Goal: Task Accomplishment & Management: Manage account settings

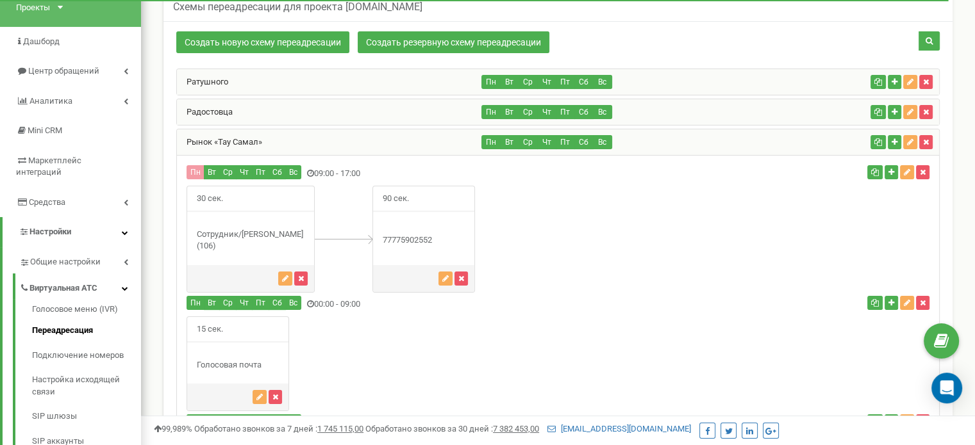
scroll to position [81, 0]
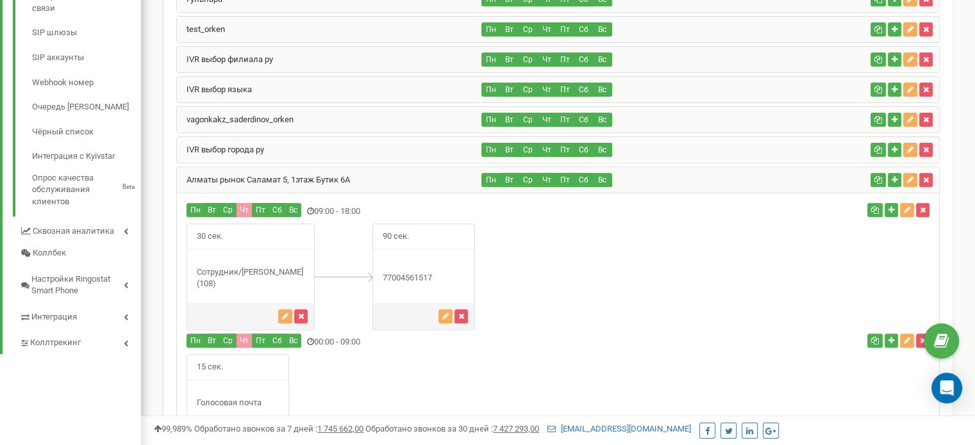
scroll to position [465, 0]
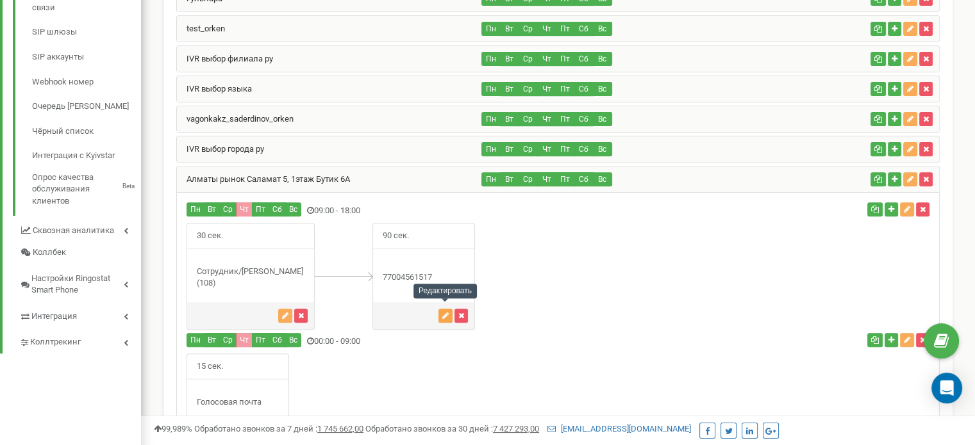
click at [445, 312] on icon "button" at bounding box center [445, 316] width 6 height 8
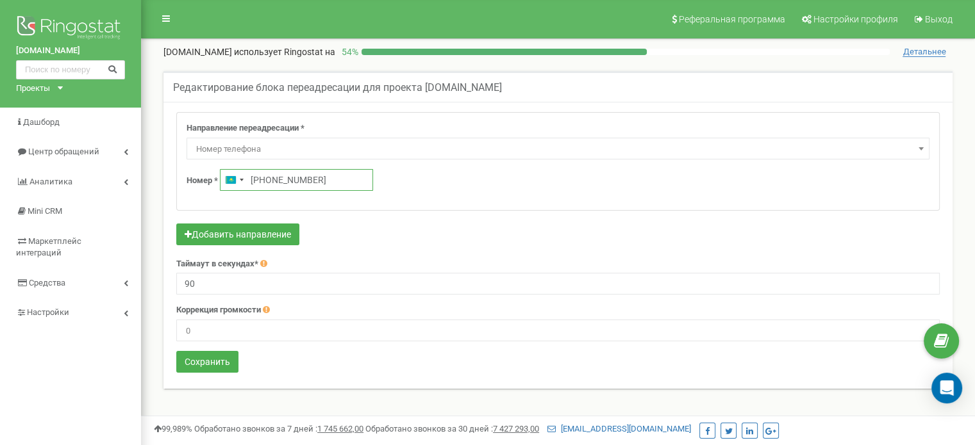
drag, startPoint x: 319, startPoint y: 184, endPoint x: 250, endPoint y: 185, distance: 68.6
click at [250, 185] on input "+77004561517" at bounding box center [296, 180] width 153 height 22
paste input "701 333 2272"
click at [265, 179] on input "+7 701 333 2272" at bounding box center [296, 180] width 153 height 22
type input "+7 701 333 2272"
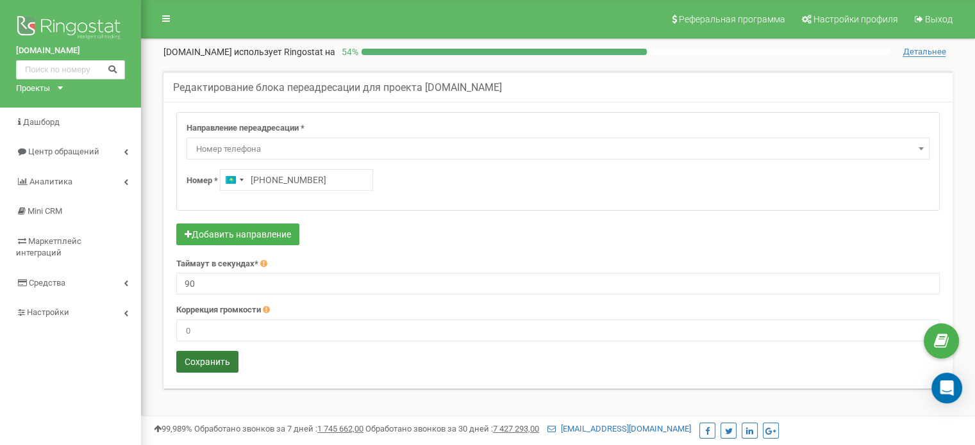
click at [221, 356] on button "Сохранить" at bounding box center [207, 362] width 62 height 22
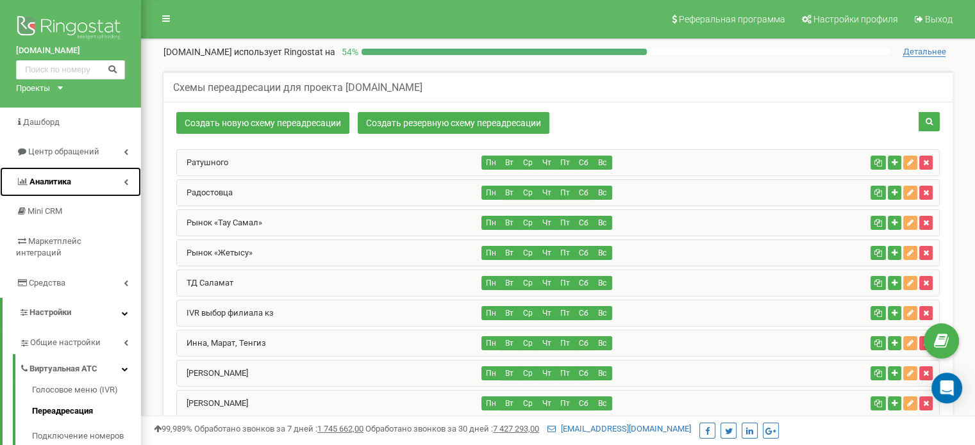
click at [103, 184] on link "Аналитика" at bounding box center [70, 182] width 141 height 30
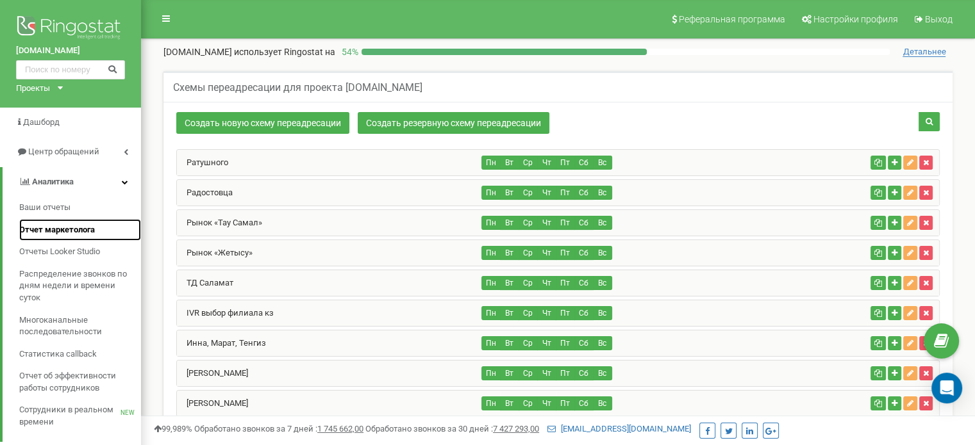
click at [78, 233] on span "Отчет маркетолога" at bounding box center [57, 230] width 76 height 12
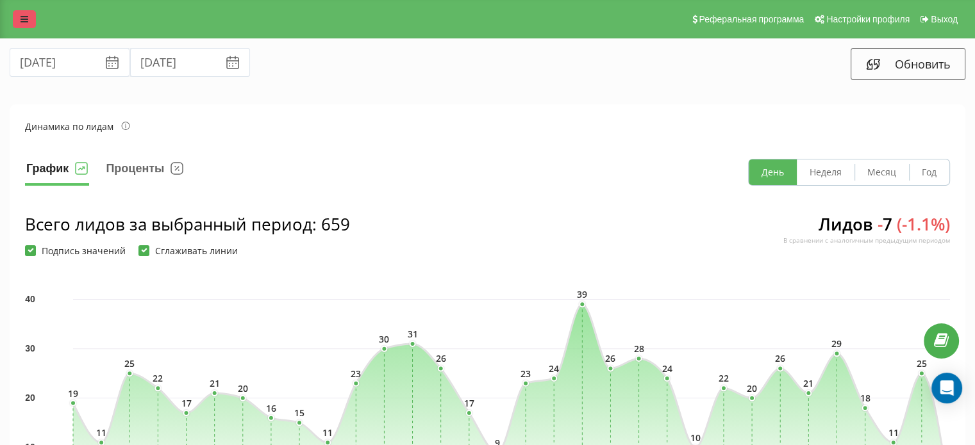
click at [19, 25] on link at bounding box center [24, 19] width 23 height 18
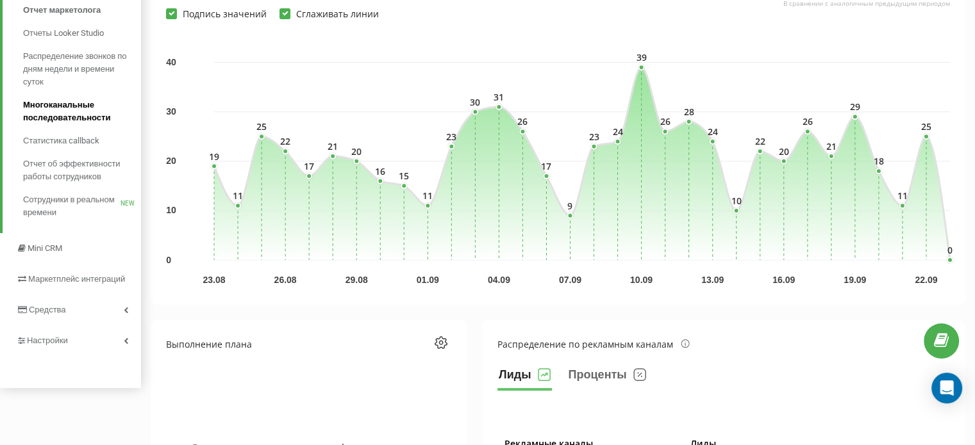
scroll to position [238, 0]
click at [60, 338] on span "Настройки" at bounding box center [47, 340] width 41 height 10
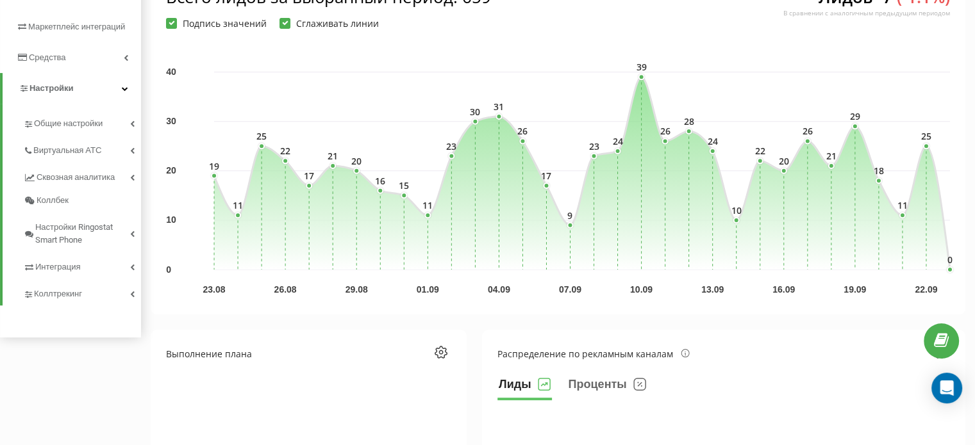
scroll to position [228, 0]
click at [67, 151] on span "Виртуальная АТС" at bounding box center [69, 150] width 73 height 13
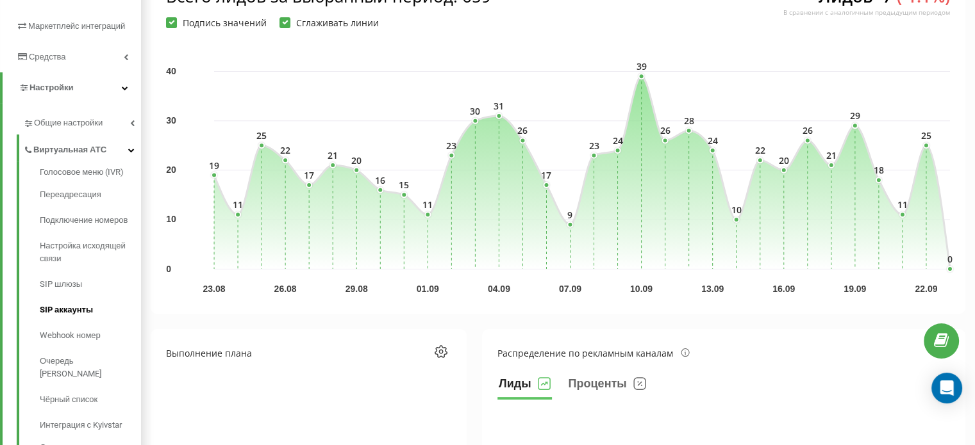
click at [98, 315] on link "SIP аккаунты" at bounding box center [90, 310] width 101 height 26
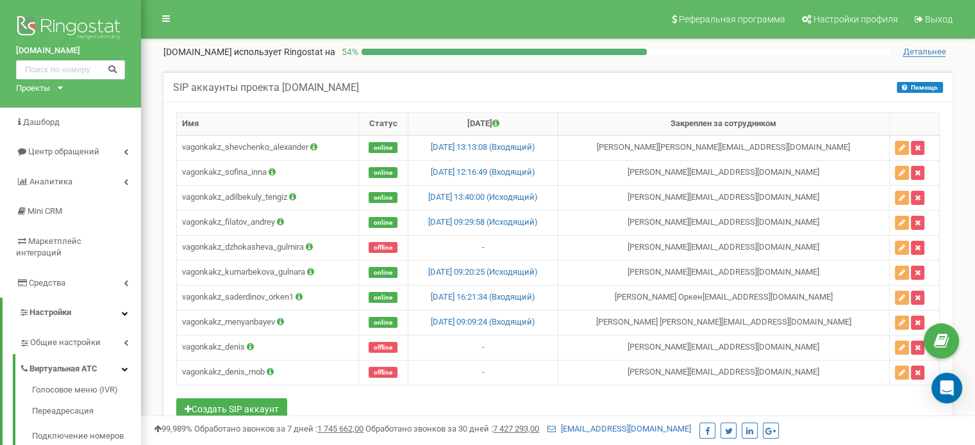
click at [147, 179] on div "Реферальная программа Настройки профиля Выход vagonka.kz использует Ringostat н…" at bounding box center [558, 384] width 834 height 769
click at [236, 369] on td "vagonkakz_denis_mob" at bounding box center [268, 372] width 182 height 25
click at [900, 369] on icon "button" at bounding box center [901, 373] width 6 height 8
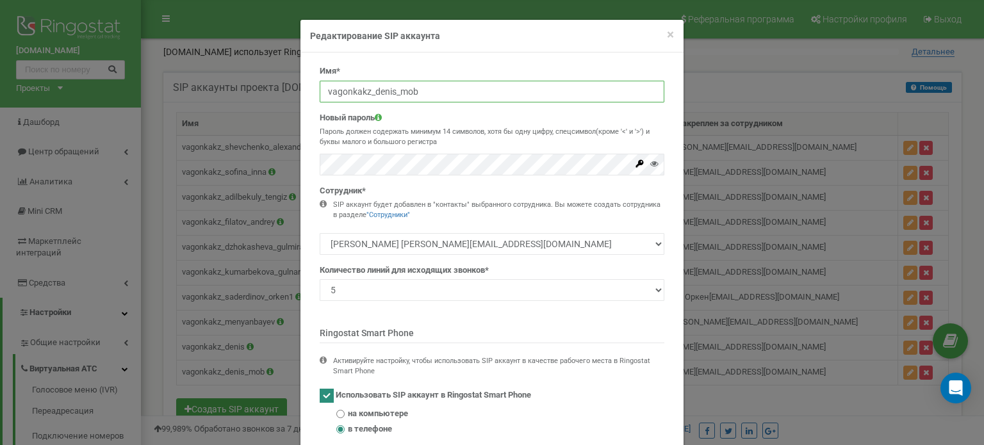
drag, startPoint x: 413, startPoint y: 92, endPoint x: 316, endPoint y: 89, distance: 97.5
click at [320, 89] on input "vagonkakz_denis_mob" at bounding box center [492, 92] width 345 height 22
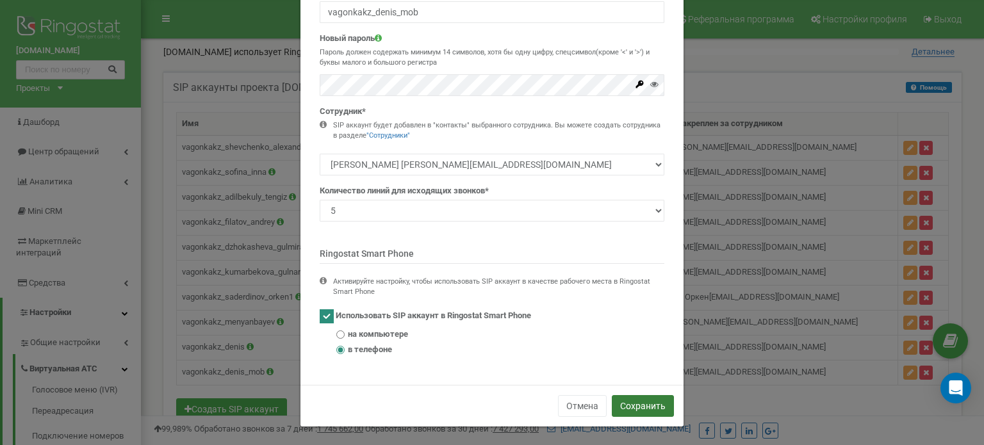
click at [631, 405] on button "Сохранить" at bounding box center [643, 406] width 62 height 22
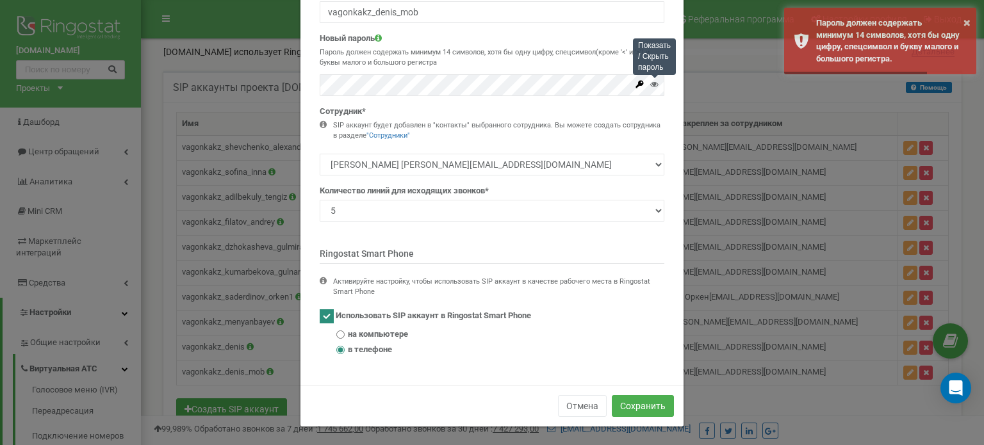
click at [651, 85] on icon at bounding box center [654, 84] width 8 height 8
click at [312, 94] on div "Имя* vagonkakz_denis_mob Новый пароль Пароль должен содержать минимум 14 символ…" at bounding box center [492, 176] width 364 height 380
click at [636, 399] on button "Сохранить" at bounding box center [643, 406] width 62 height 22
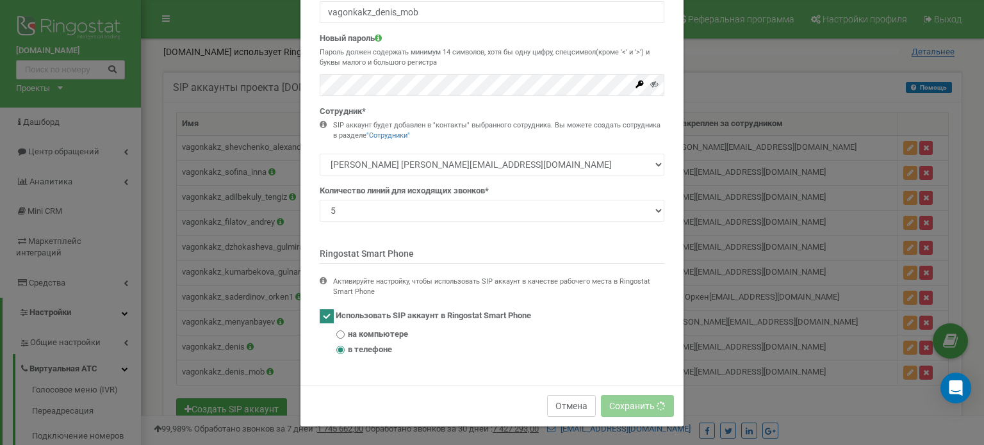
click at [569, 404] on button "Отмена" at bounding box center [571, 406] width 49 height 22
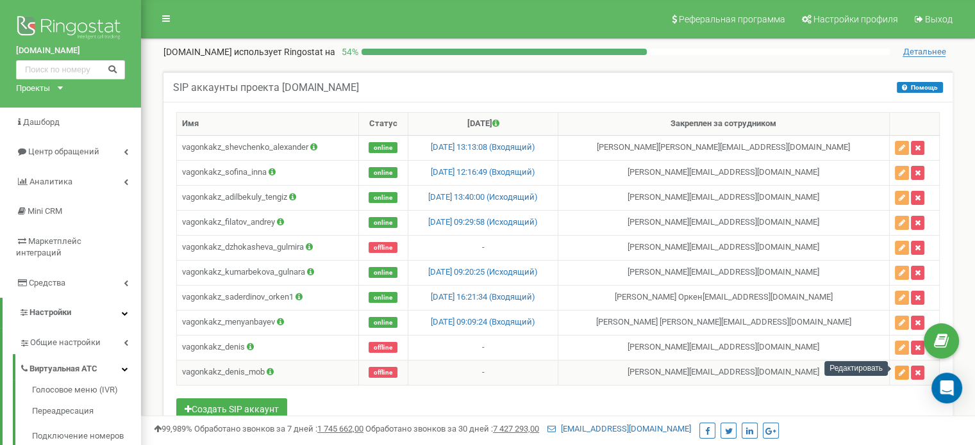
click at [900, 371] on icon "button" at bounding box center [901, 373] width 6 height 8
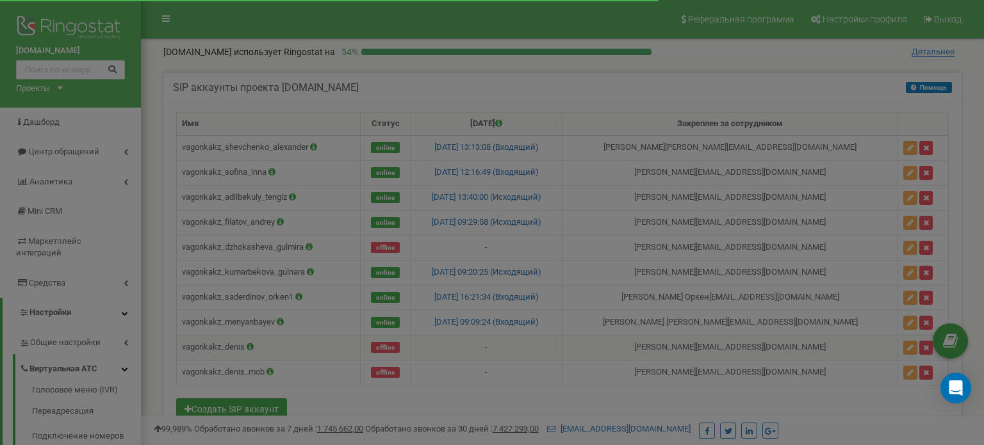
scroll to position [0, 0]
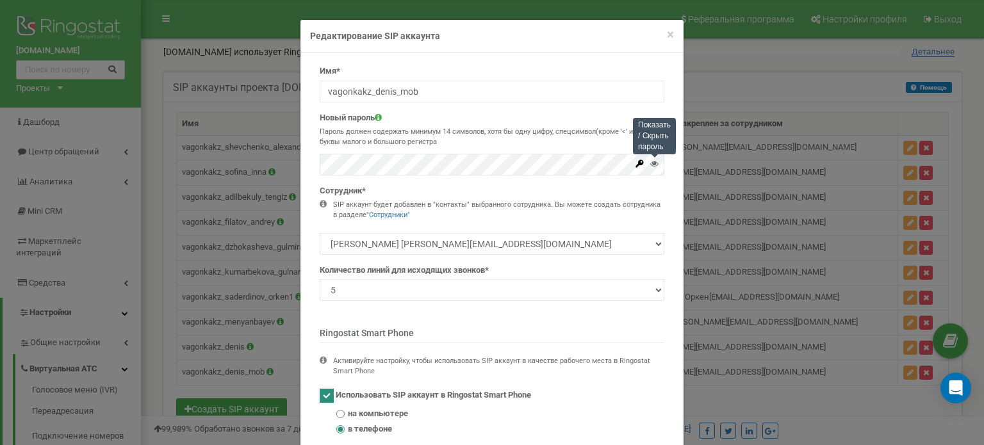
click at [651, 166] on icon at bounding box center [654, 164] width 8 height 8
drag, startPoint x: 429, startPoint y: 85, endPoint x: 317, endPoint y: 89, distance: 112.2
click at [320, 89] on input "vagonkakz_denis_mob" at bounding box center [492, 92] width 345 height 22
click at [288, 159] on div "× Close Редактирование SIP аккаунта Имя* vagonkakz_denis_mob Новый пароль Парол…" at bounding box center [492, 222] width 984 height 445
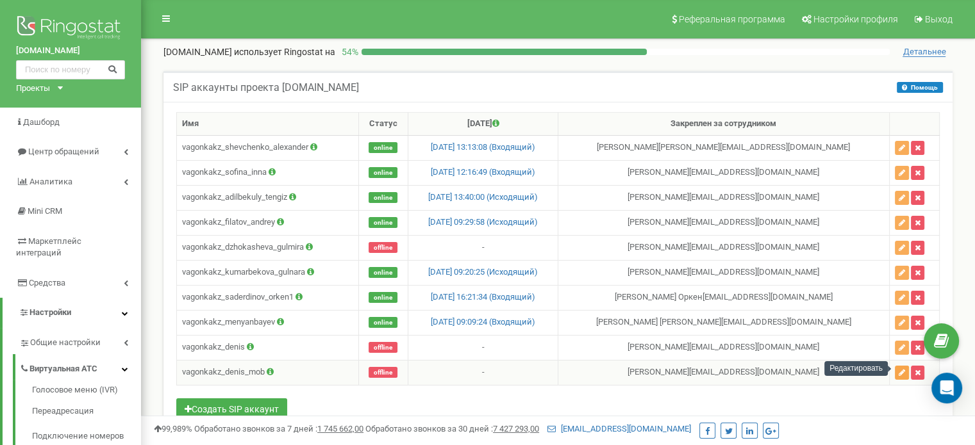
click at [899, 370] on icon "button" at bounding box center [901, 373] width 6 height 8
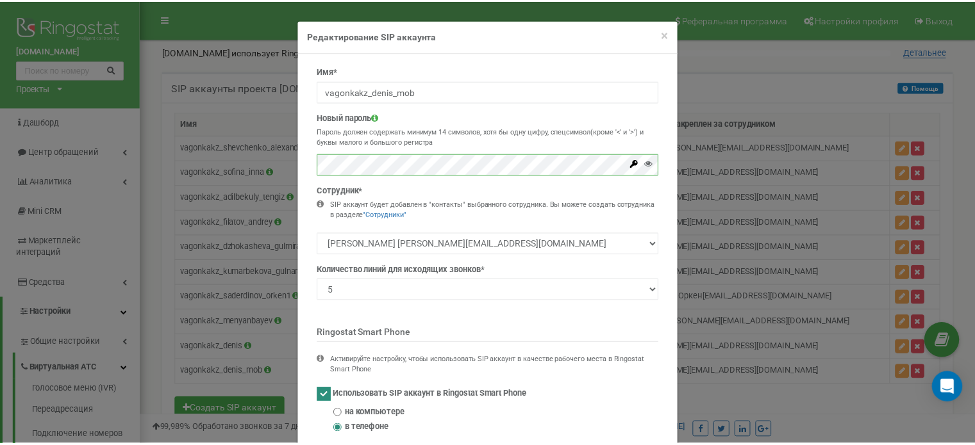
scroll to position [79, 0]
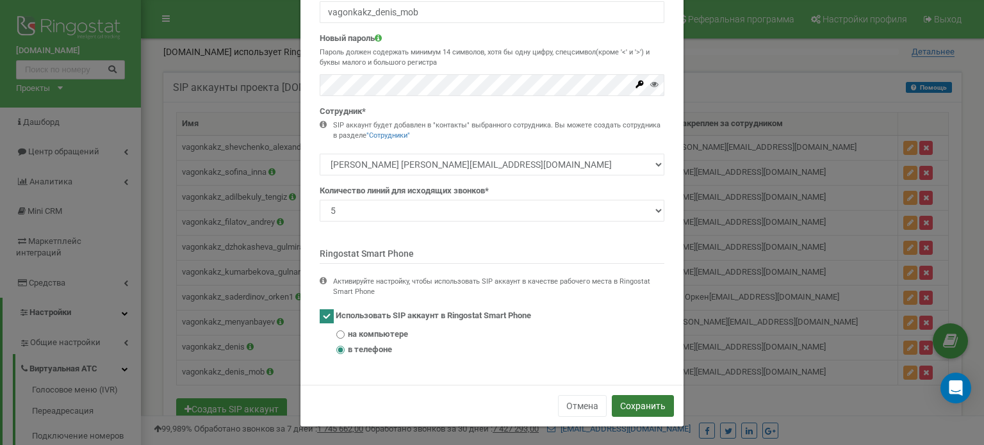
click at [649, 397] on button "Сохранить" at bounding box center [643, 406] width 62 height 22
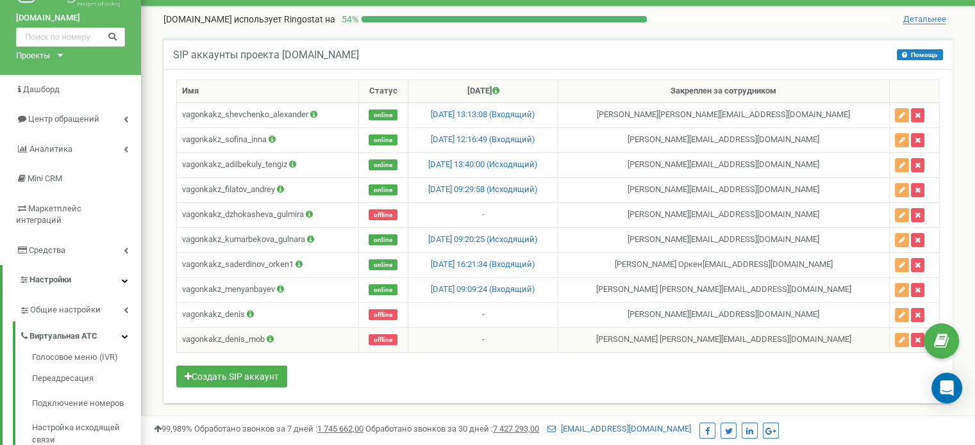
scroll to position [33, 0]
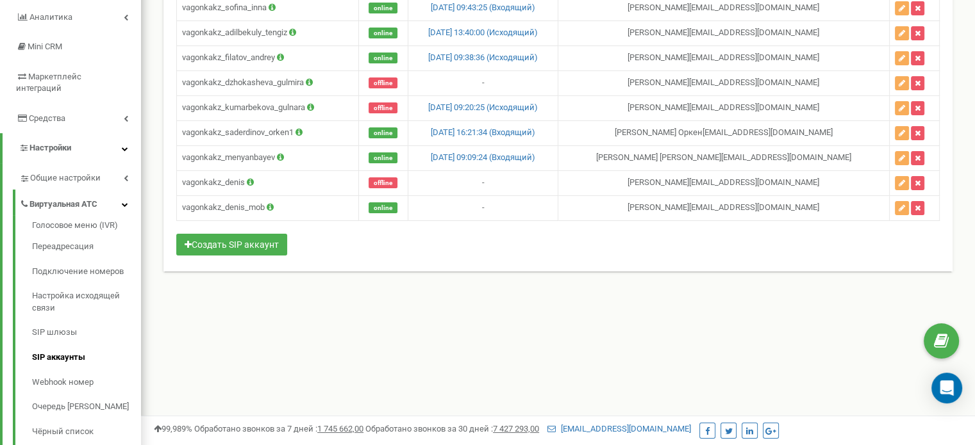
scroll to position [169, 0]
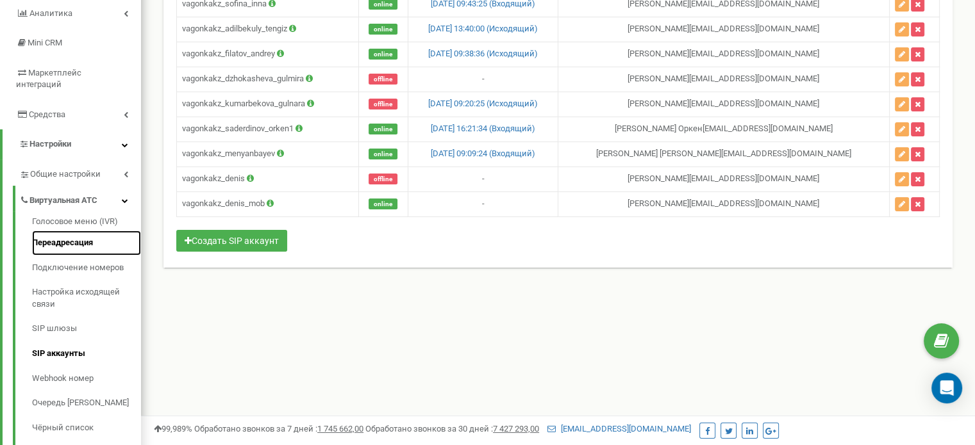
click at [71, 231] on link "Переадресация" at bounding box center [86, 243] width 109 height 25
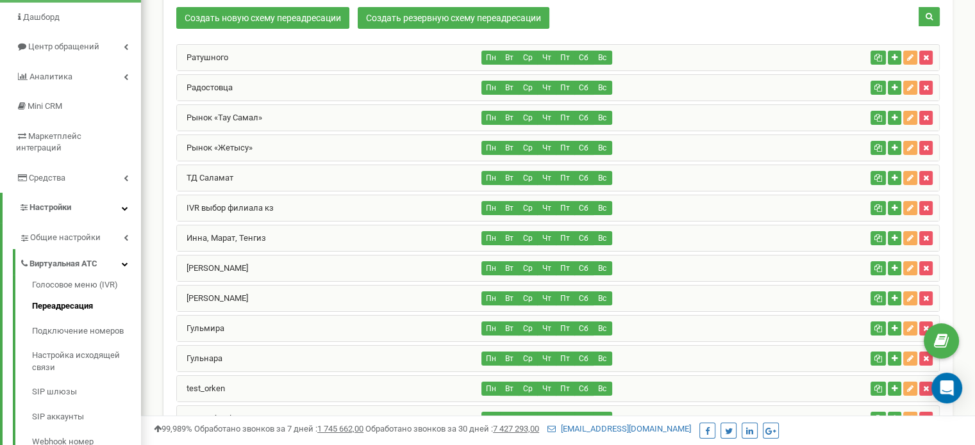
scroll to position [105, 0]
click at [266, 178] on div "ТД Саламат" at bounding box center [329, 178] width 305 height 26
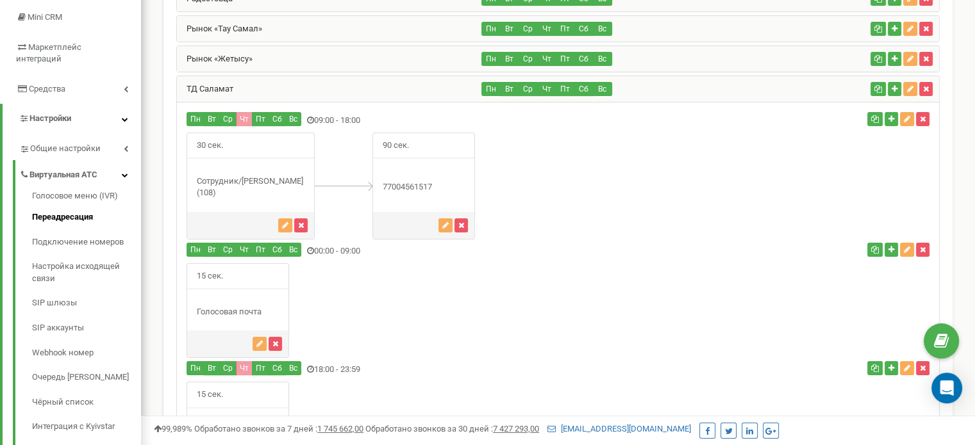
scroll to position [195, 0]
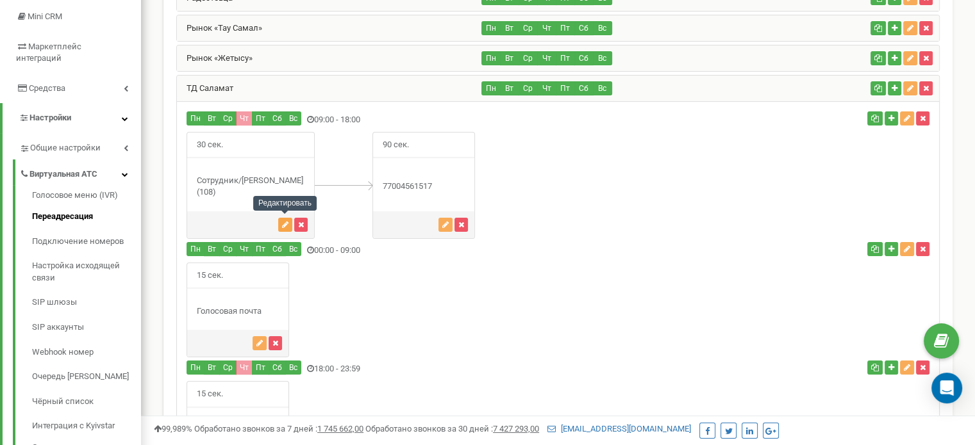
click at [285, 225] on icon "button" at bounding box center [285, 225] width 6 height 8
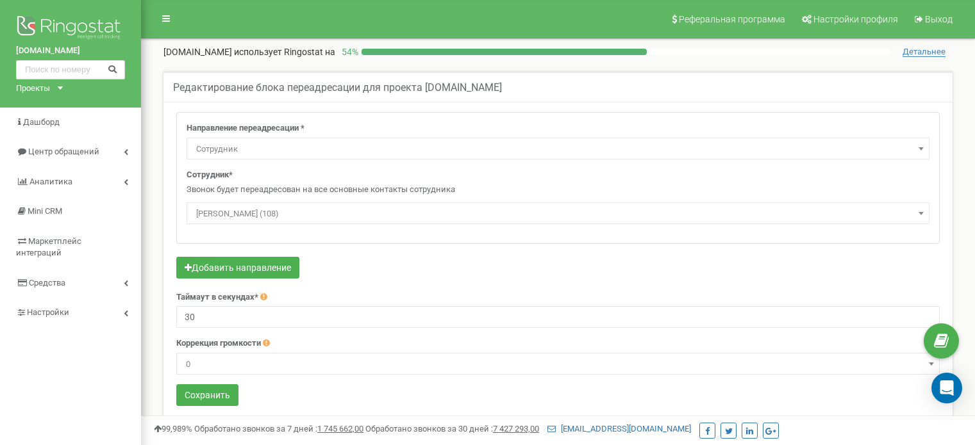
select select "Employee"
select select "490812"
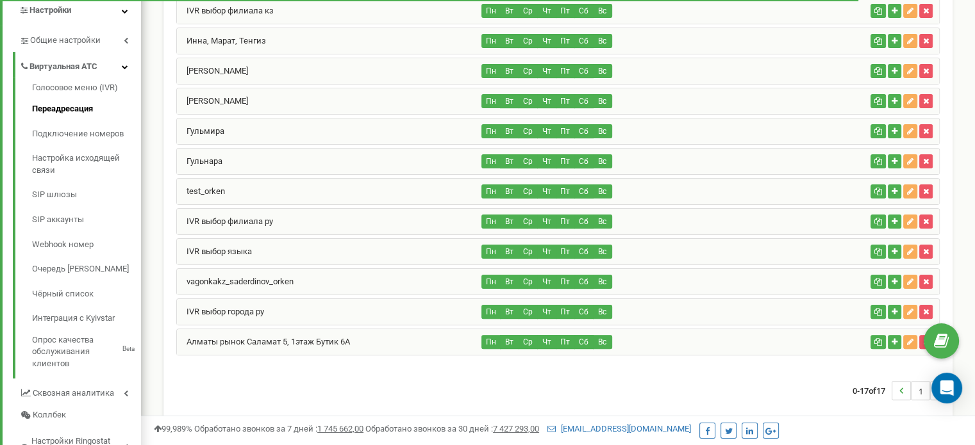
scroll to position [276, 0]
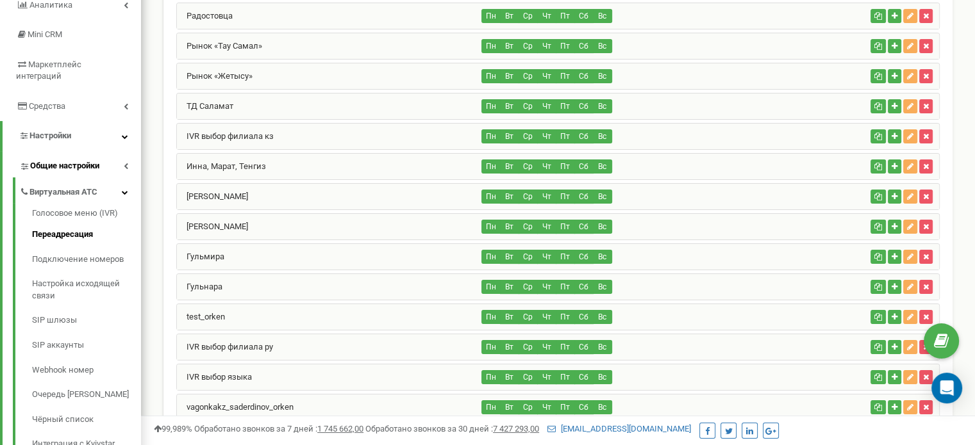
scroll to position [178, 0]
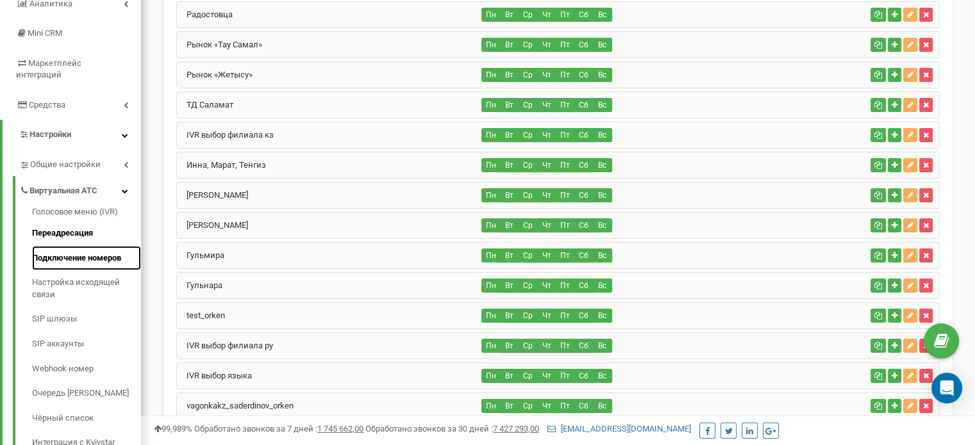
click at [81, 247] on link "Подключение номеров" at bounding box center [86, 258] width 109 height 25
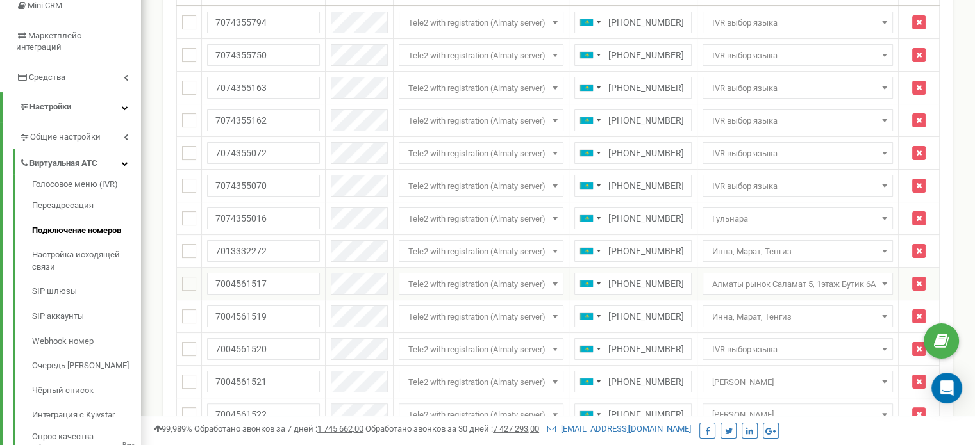
scroll to position [202, 0]
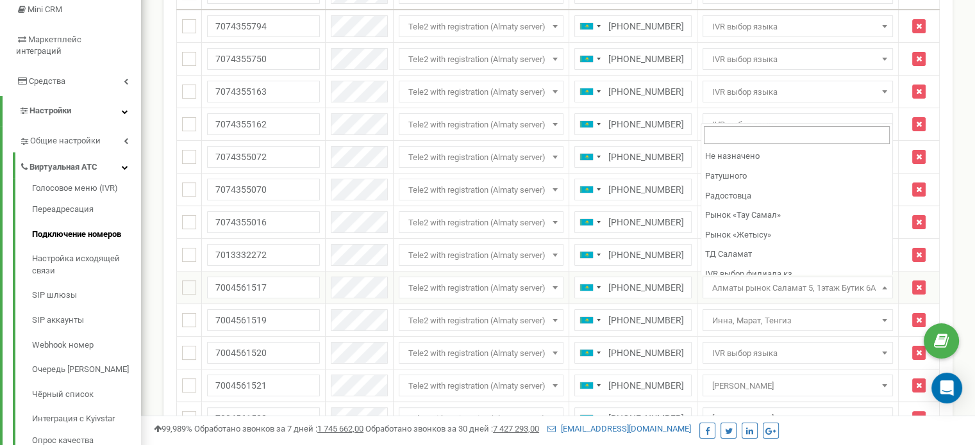
click at [834, 289] on span "Алматы рынок Саламат 5, 1этаж Бутик 6А" at bounding box center [797, 288] width 181 height 18
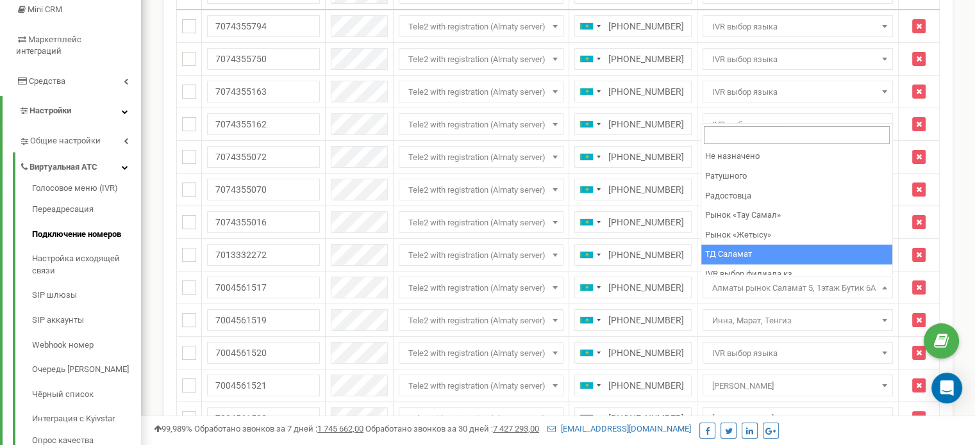
select select "159194"
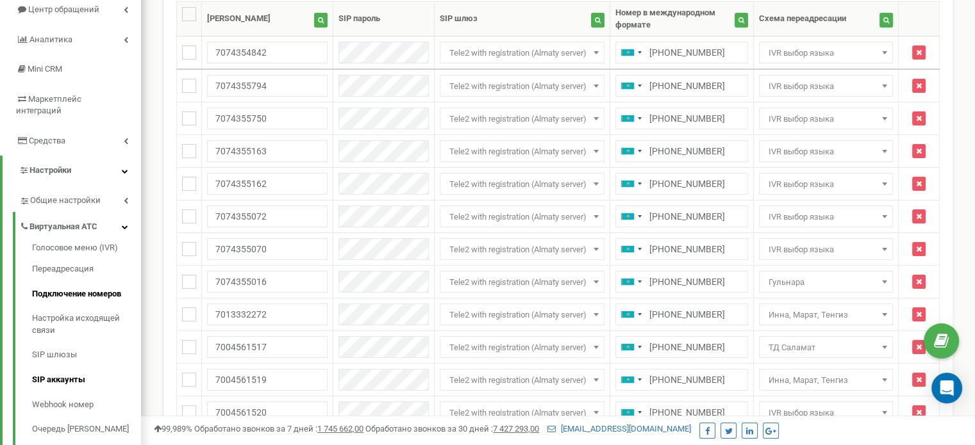
scroll to position [141, 0]
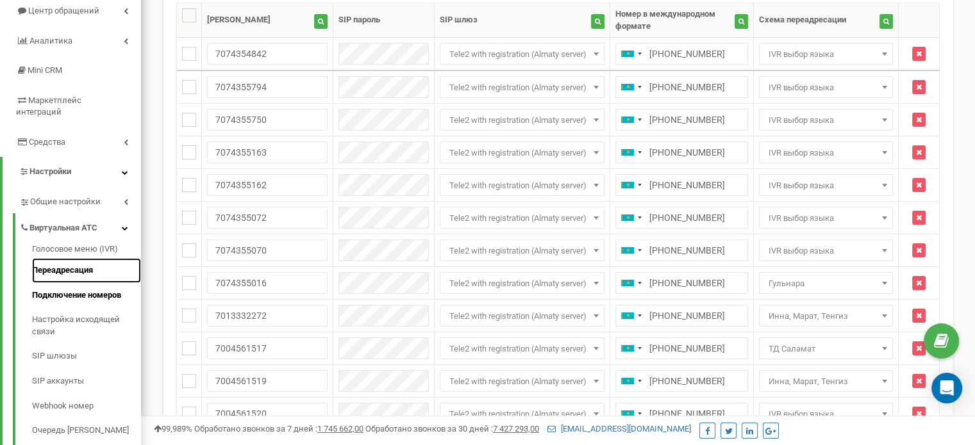
click at [72, 258] on link "Переадресация" at bounding box center [86, 270] width 109 height 25
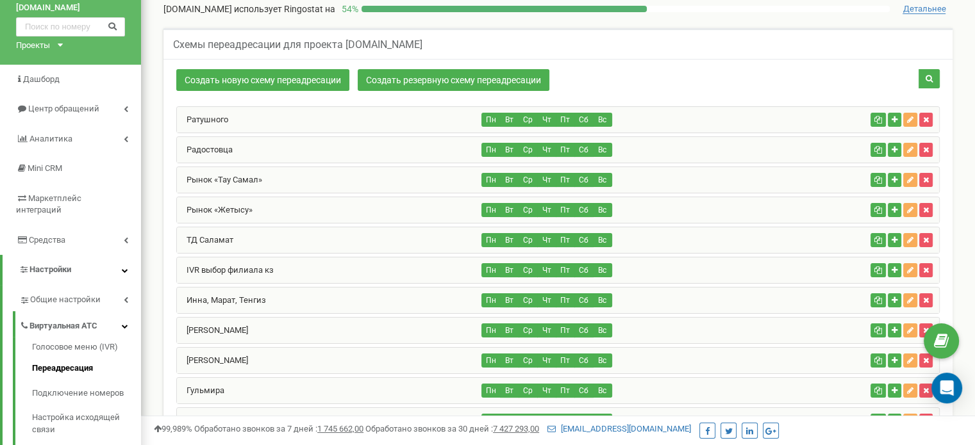
scroll to position [33, 0]
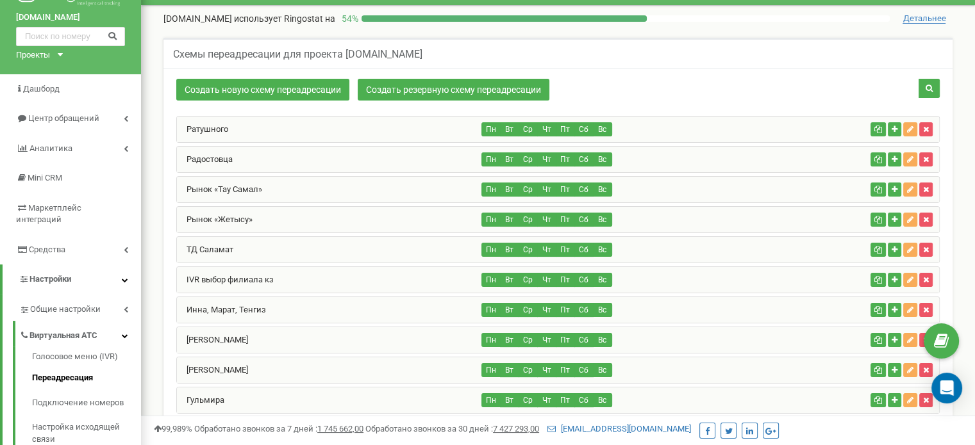
click at [326, 254] on div "ТД Саламат" at bounding box center [329, 250] width 305 height 26
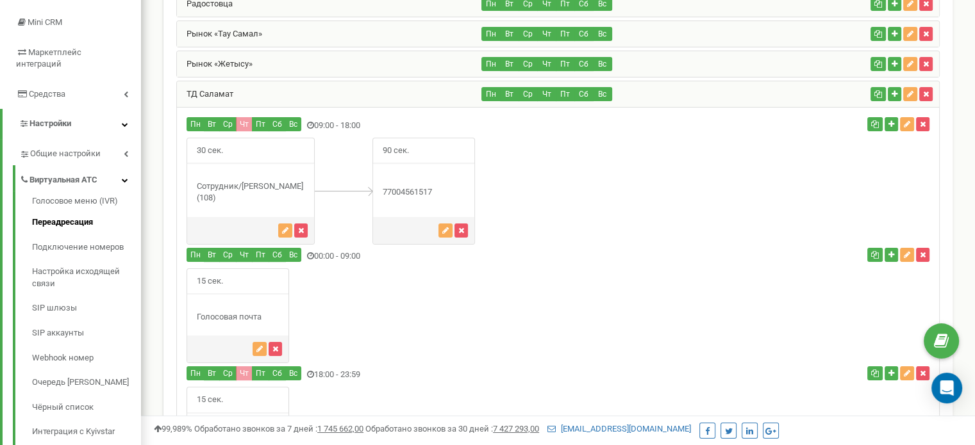
scroll to position [174, 0]
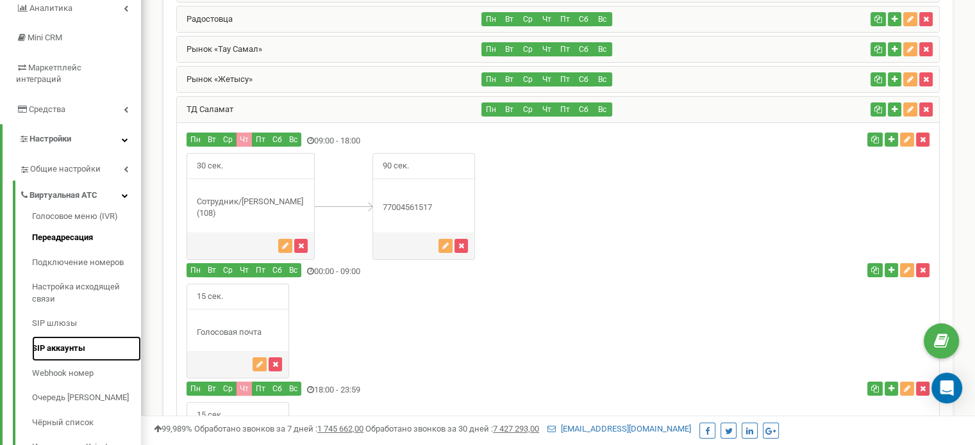
click at [69, 336] on link "SIP аккаунты" at bounding box center [86, 348] width 109 height 25
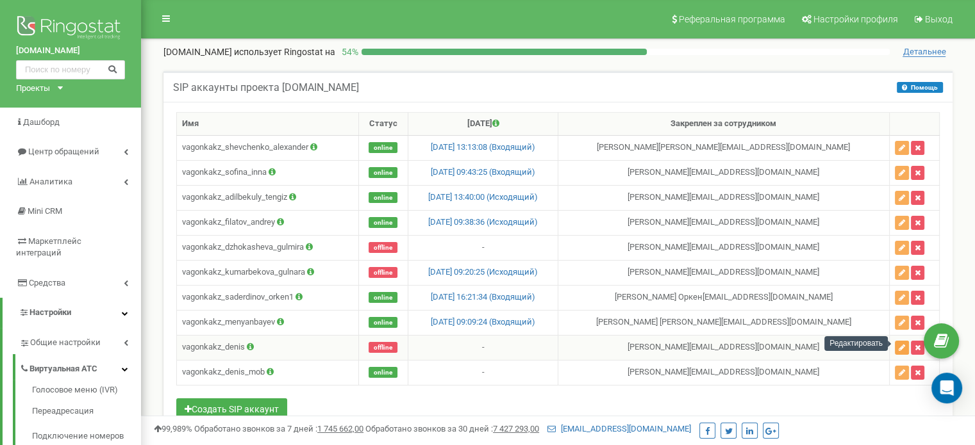
click at [900, 344] on icon "button" at bounding box center [901, 348] width 6 height 8
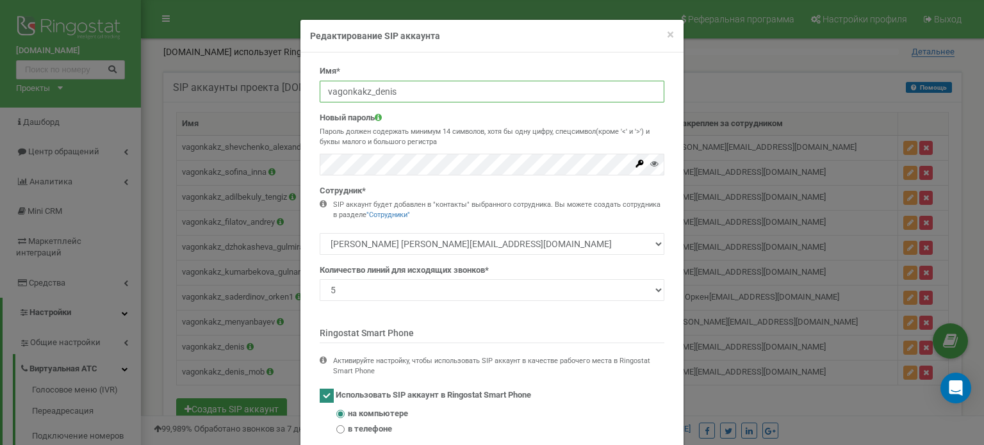
drag, startPoint x: 410, startPoint y: 87, endPoint x: 282, endPoint y: 85, distance: 128.2
click at [282, 85] on div "× Close Редактирование SIP аккаунта Имя* vagonkakz_denis Новый пароль Пароль до…" at bounding box center [492, 222] width 984 height 445
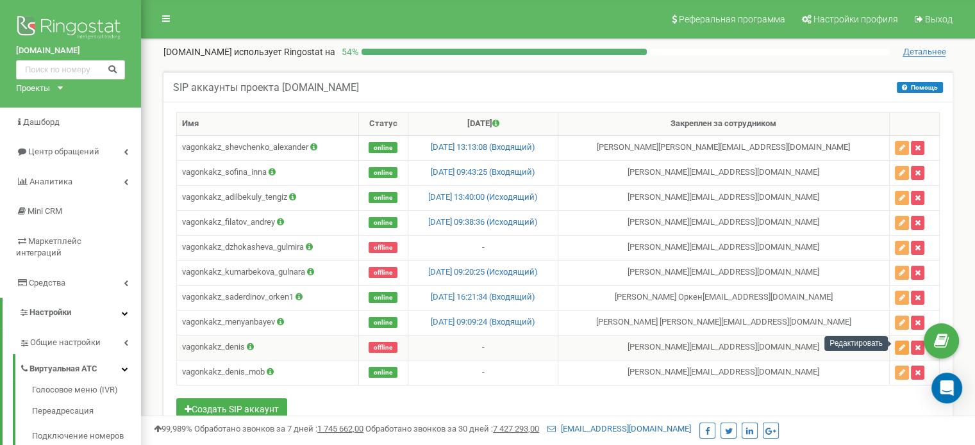
click at [898, 344] on icon "button" at bounding box center [901, 348] width 6 height 8
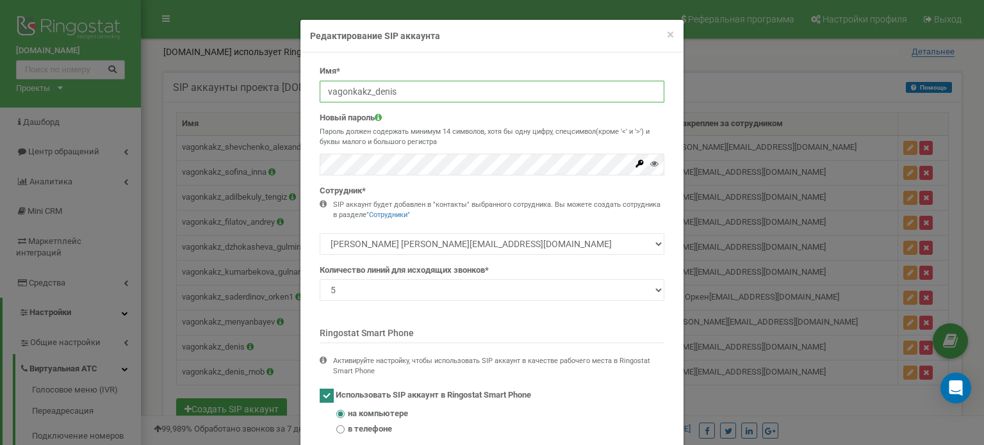
drag, startPoint x: 401, startPoint y: 94, endPoint x: 302, endPoint y: 94, distance: 98.7
click at [302, 94] on div "Имя* vagonkakz_denis Новый пароль Пароль должен содержать минимум 14 символов, …" at bounding box center [492, 259] width 383 height 412
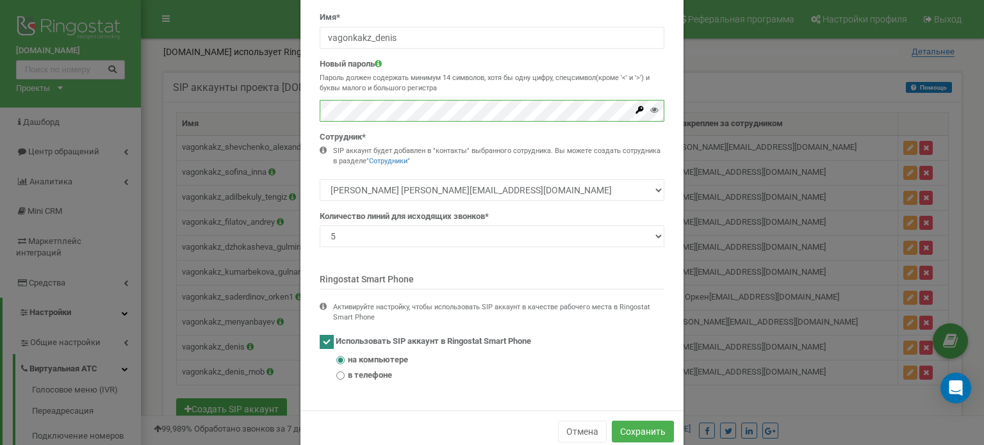
scroll to position [79, 0]
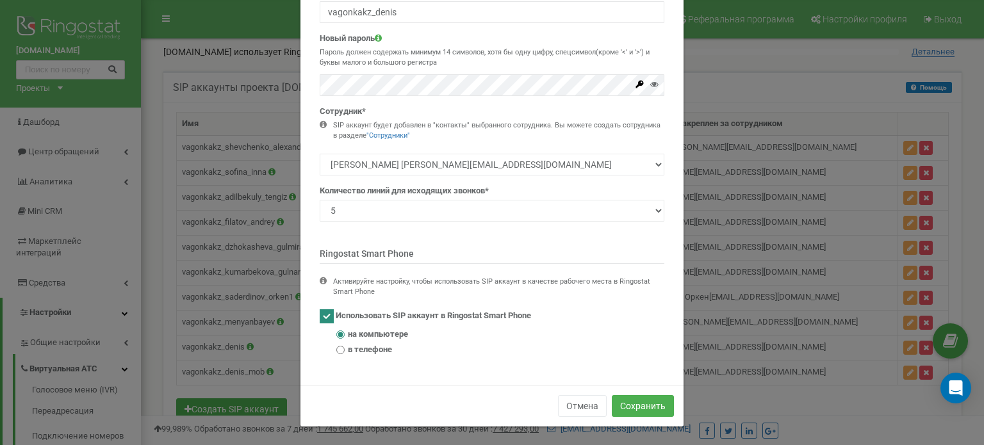
click at [367, 349] on span "в телефоне" at bounding box center [370, 350] width 44 height 12
click at [345, 349] on input "в телефоне" at bounding box center [340, 350] width 8 height 8
radio input "true"
click at [320, 320] on ins at bounding box center [327, 317] width 14 height 14
checkbox input "false"
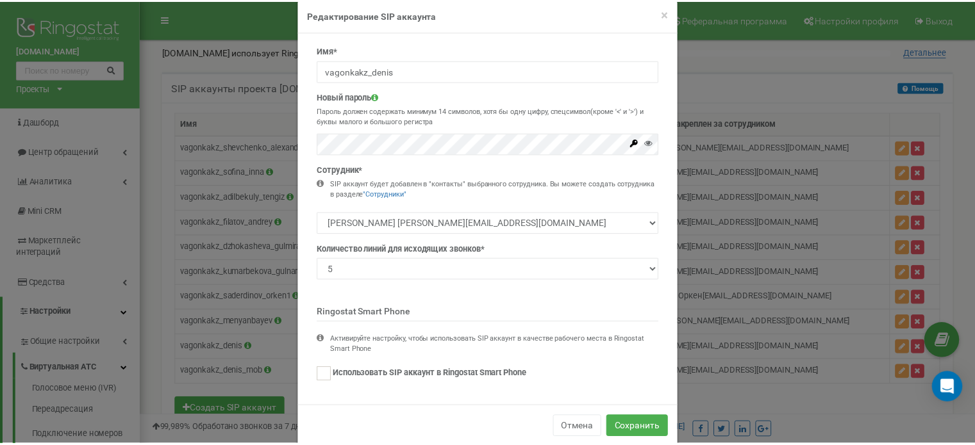
scroll to position [20, 0]
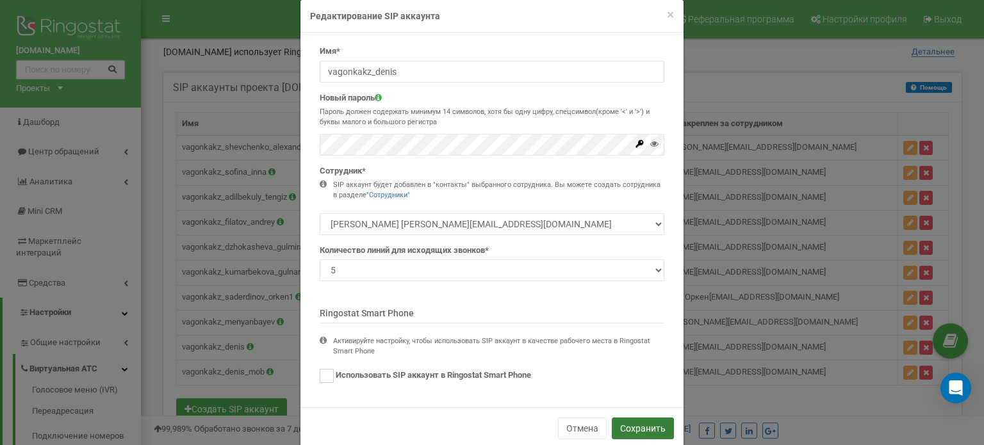
click at [645, 430] on button "Сохранить" at bounding box center [643, 429] width 62 height 22
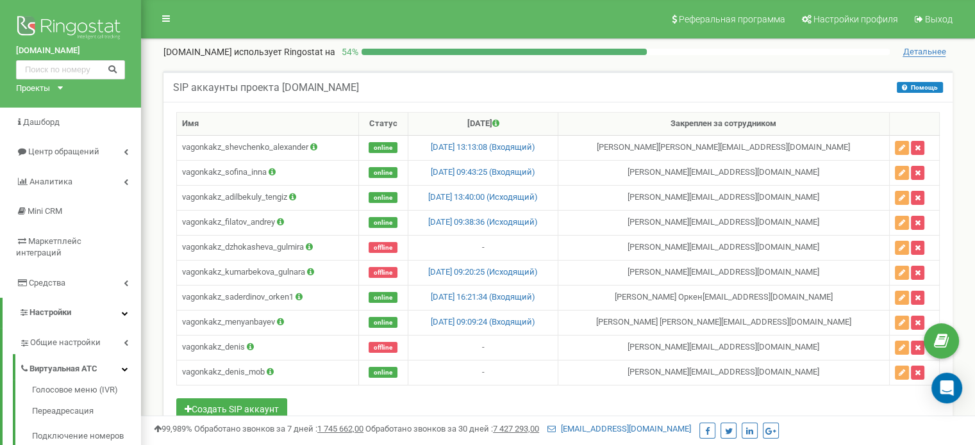
click at [153, 245] on div "SIP аккаунты проекта vagonka.kz Помощь Помощь В данном разделе вы можете создав…" at bounding box center [558, 268] width 815 height 420
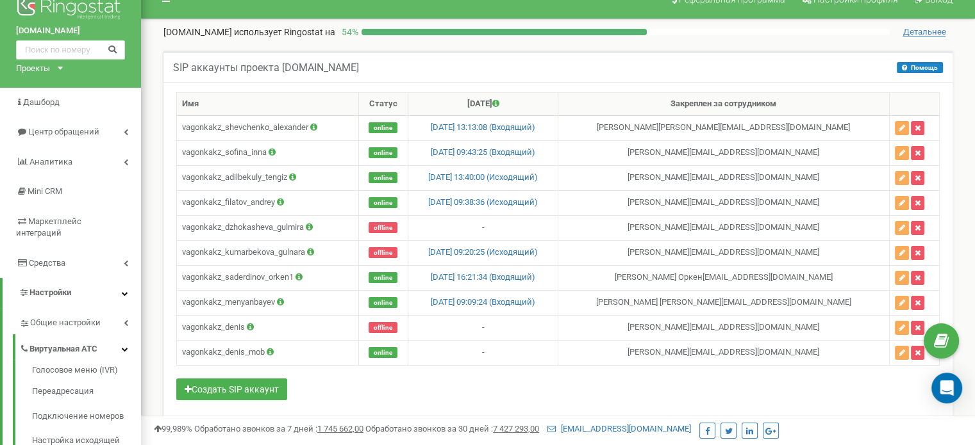
scroll to position [21, 0]
click at [193, 386] on button "Создать SIP аккаунт" at bounding box center [231, 389] width 111 height 22
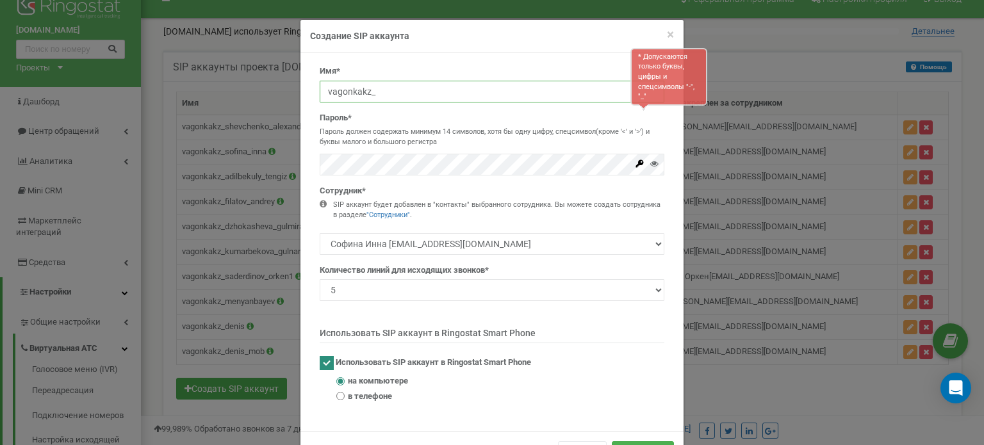
drag, startPoint x: 383, startPoint y: 97, endPoint x: 355, endPoint y: 103, distance: 28.2
click at [355, 103] on div "Имя* * Допускаются только буквы, цифры и спецсимволы "-", "_" vagonkakz_ Пароль…" at bounding box center [492, 238] width 364 height 347
type input "vagonkakz_marketing"
click at [652, 163] on icon at bounding box center [654, 164] width 8 height 8
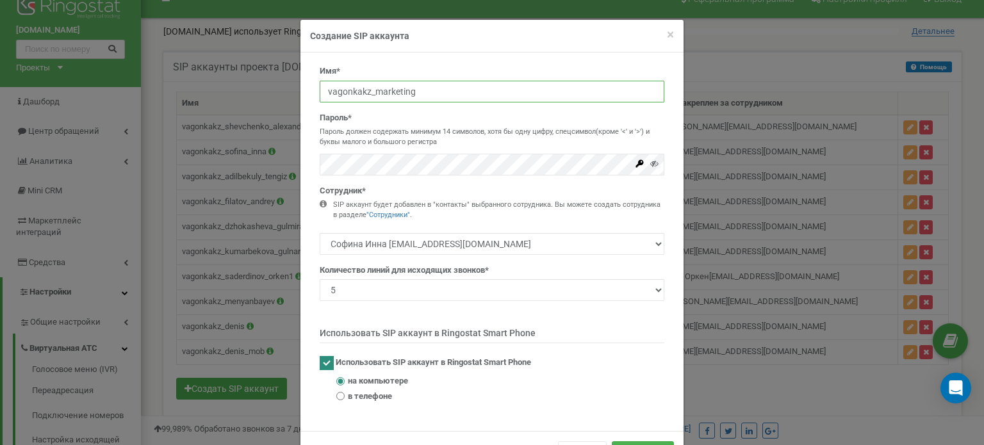
drag, startPoint x: 420, startPoint y: 91, endPoint x: 297, endPoint y: 81, distance: 123.4
click at [301, 81] on div "Имя* vagonkakz_marketing Пароль* Пароль должен содержать минимум 14 символов, х…" at bounding box center [492, 242] width 383 height 379
click at [294, 155] on div "× Close Создание SIP аккаунта Имя* vagonkakz_marketing Пароль* Пароль должен со…" at bounding box center [492, 222] width 984 height 445
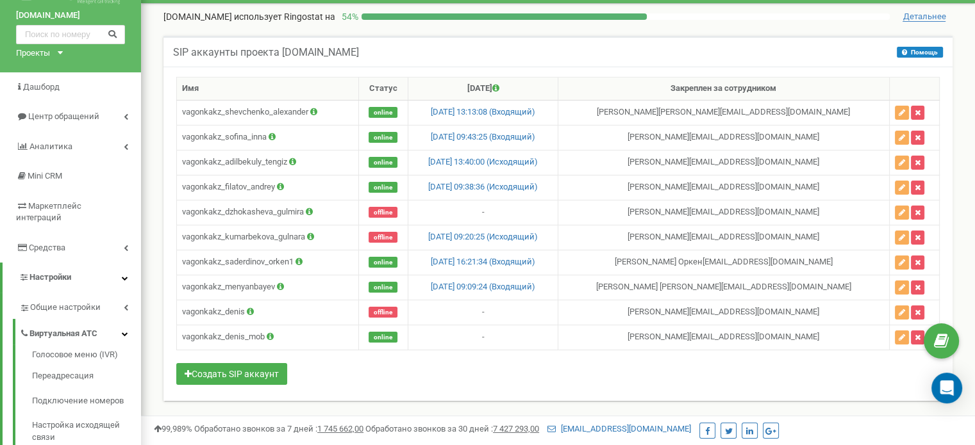
scroll to position [36, 0]
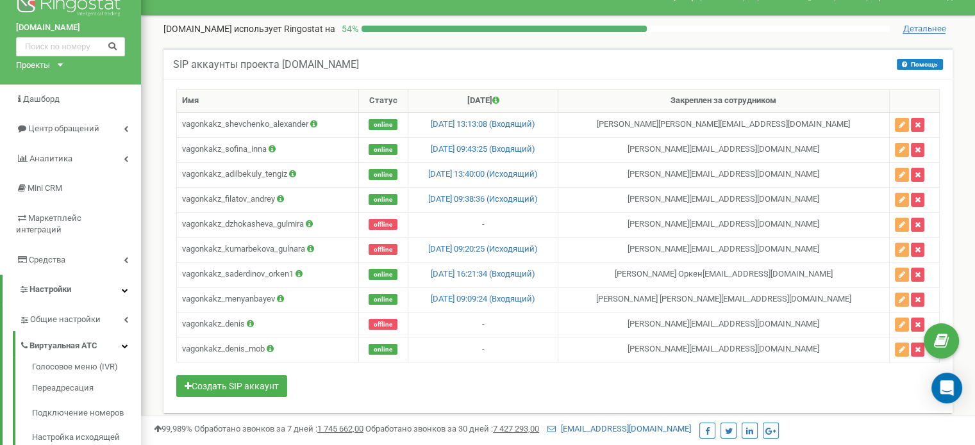
scroll to position [25, 0]
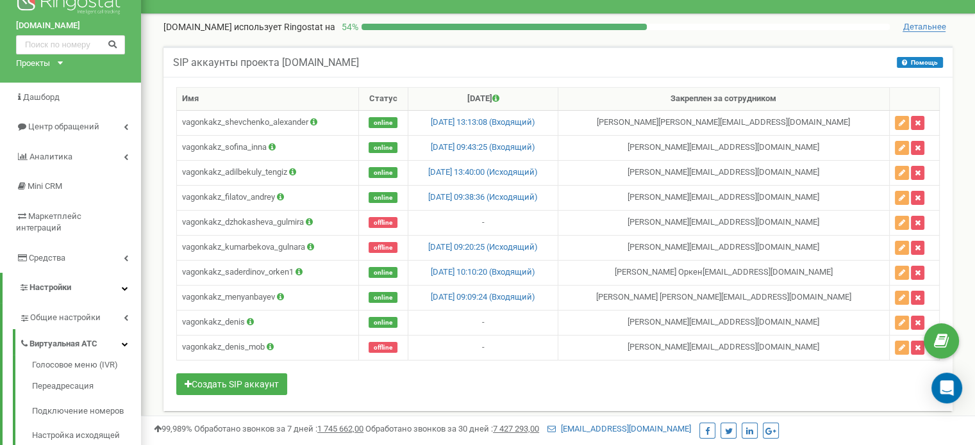
click at [324, 382] on div "Имя Статус [DATE] Закреплен за сотрудником vagonkakz_shevchenko_alexander onlin…" at bounding box center [557, 242] width 763 height 311
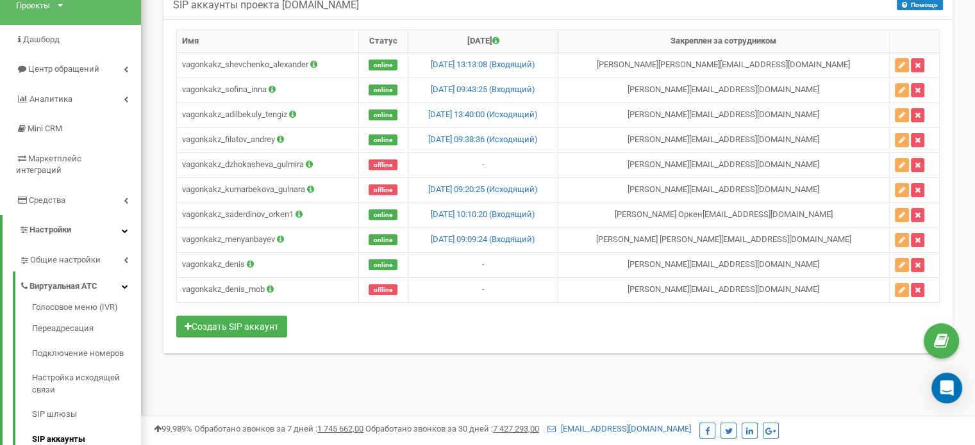
scroll to position [82, 0]
click at [266, 399] on div "Реферальная программа Настройки профиля Выход [DOMAIN_NAME] использует Ringosta…" at bounding box center [558, 302] width 834 height 769
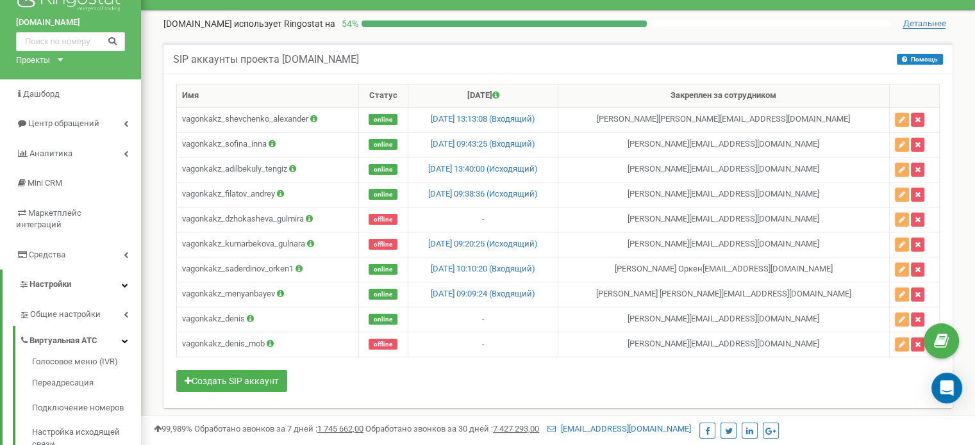
scroll to position [28, 0]
click at [483, 376] on div "Имя Статус [DATE] Закреплен за сотрудником vagonkakz_shevchenko_alexander onlin…" at bounding box center [557, 239] width 763 height 311
click at [155, 248] on div "SIP аккаунты проекта [DOMAIN_NAME] Помощь Помощь В данном разделе вы можете соз…" at bounding box center [558, 233] width 808 height 381
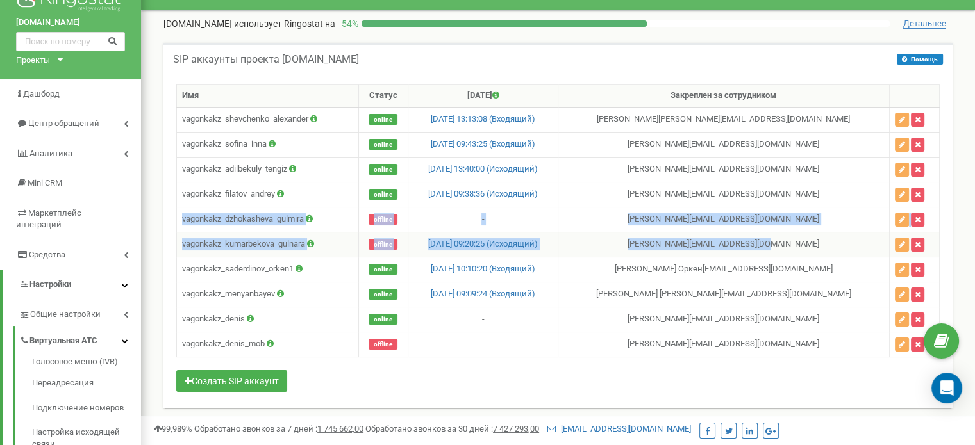
drag, startPoint x: 180, startPoint y: 213, endPoint x: 873, endPoint y: 244, distance: 694.1
click at [873, 244] on tbody "vagonkakz_shevchenko_alexander online [DATE] 13:13:08 (Входящий) [PERSON_NAME] …" at bounding box center [558, 232] width 763 height 250
copy tbody "vagonkakz_dzhokasheva_gulmira [PERSON_NAME] [PERSON_NAME] [PERSON_NAME][EMAIL_A…"
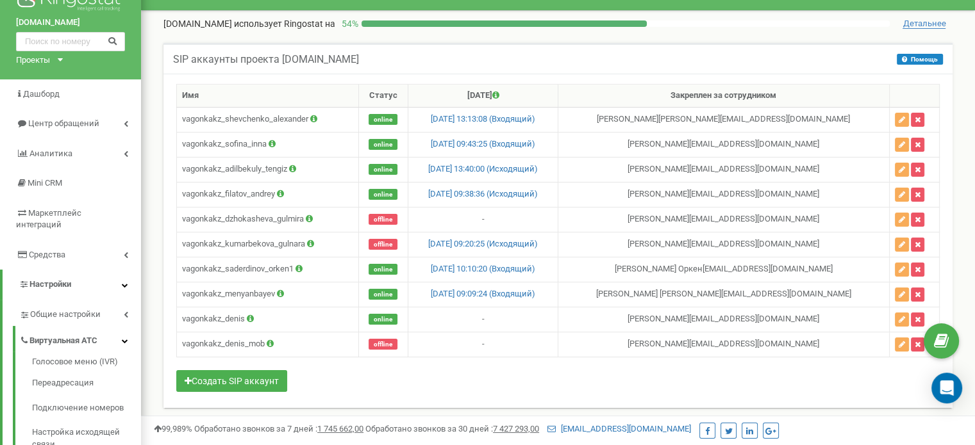
click at [156, 235] on div "SIP аккаунты проекта [DOMAIN_NAME] Помощь Помощь В данном разделе вы можете соз…" at bounding box center [558, 233] width 808 height 381
click at [153, 271] on div "SIP аккаунты проекта [DOMAIN_NAME] Помощь Помощь В данном разделе вы можете соз…" at bounding box center [558, 240] width 815 height 420
click at [622, 389] on div "Имя Статус [DATE] Закреплен за сотрудником vagonkakz_shevchenko_alexander onlin…" at bounding box center [557, 239] width 763 height 311
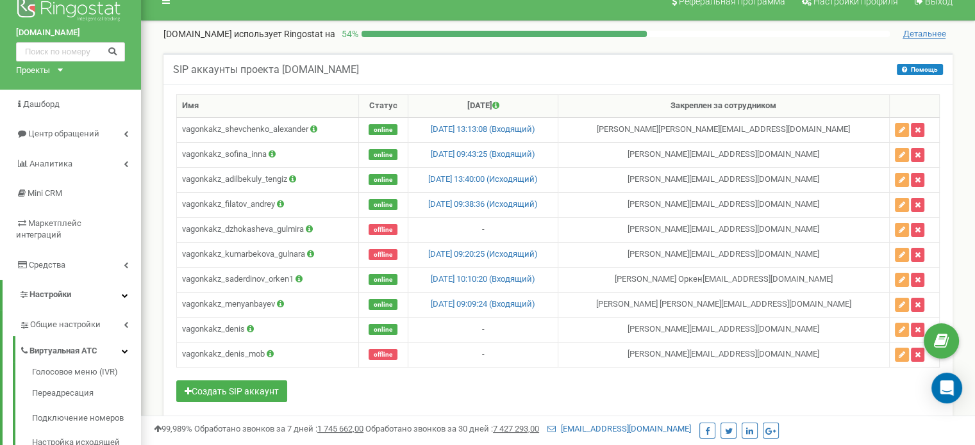
scroll to position [21, 0]
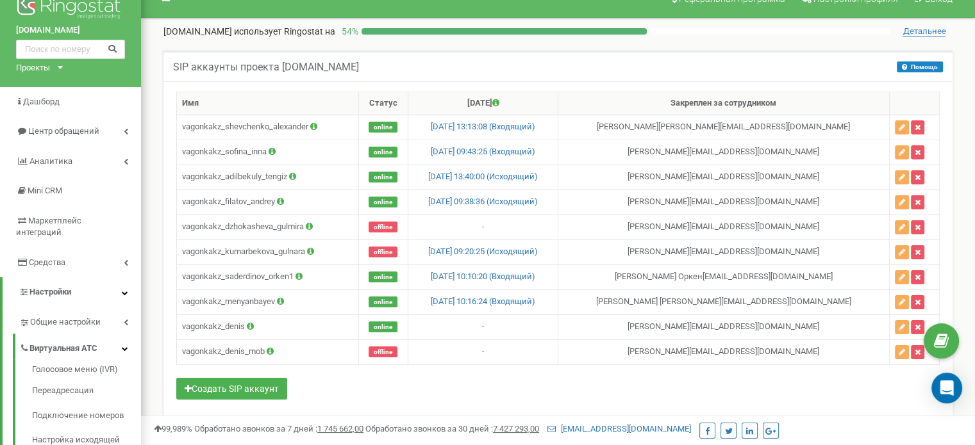
click at [156, 348] on div "SIP аккаунты проекта [DOMAIN_NAME] Помощь Помощь В данном разделе вы можете соз…" at bounding box center [558, 241] width 808 height 381
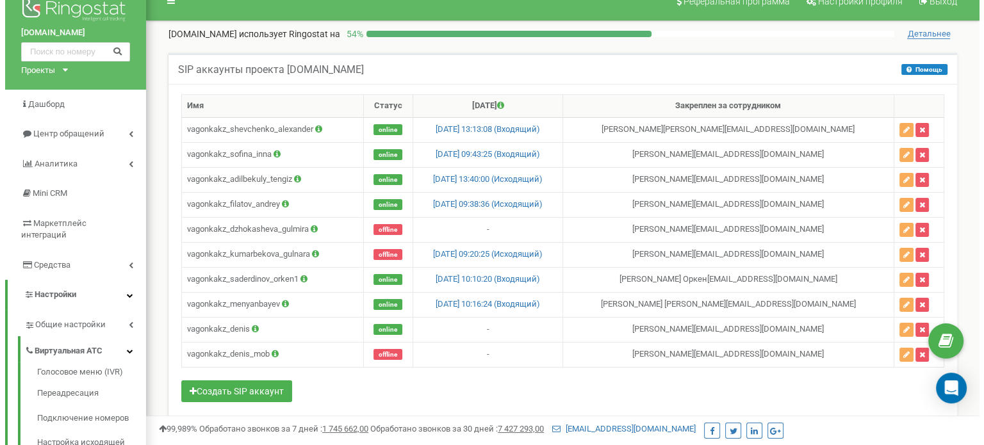
scroll to position [19, 0]
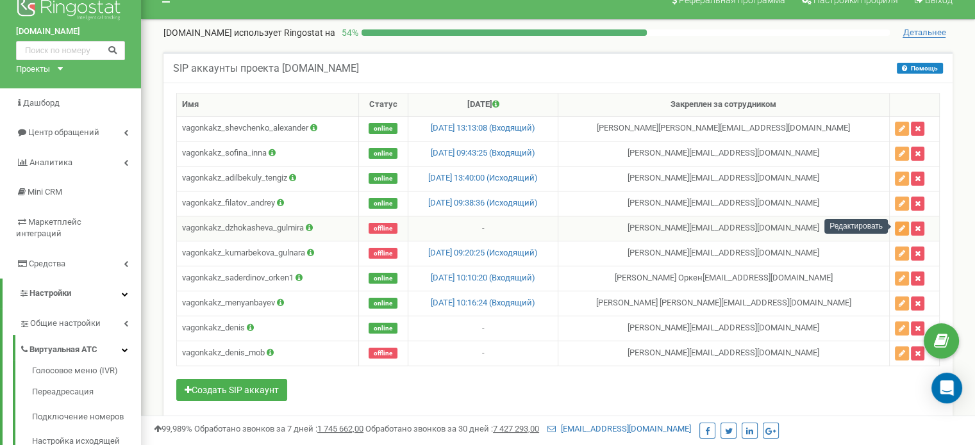
click at [900, 229] on icon "button" at bounding box center [901, 229] width 6 height 8
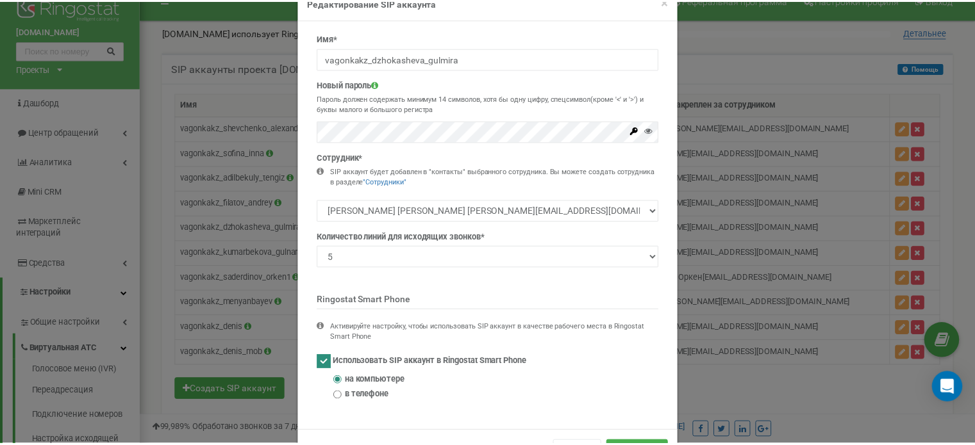
scroll to position [0, 0]
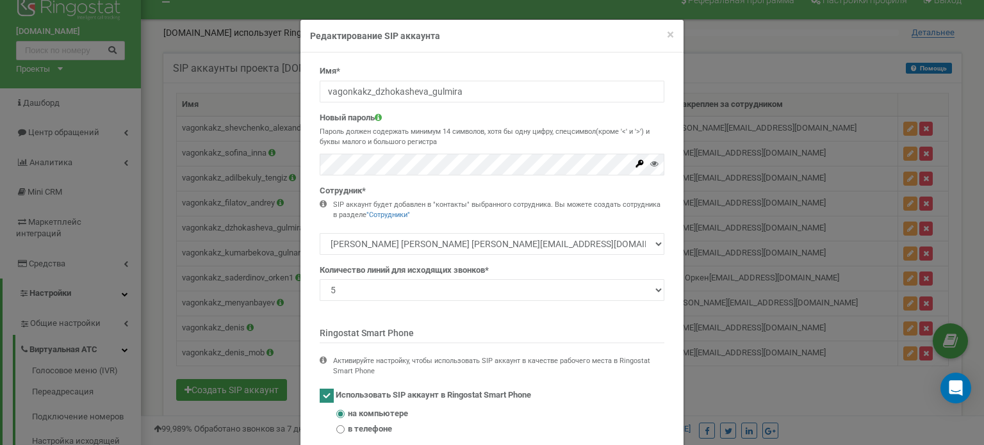
click at [834, 94] on div "× Close Редактирование SIP аккаунта Имя* vagonkakz_dzhokasheva_gulmira Новый па…" at bounding box center [492, 222] width 984 height 445
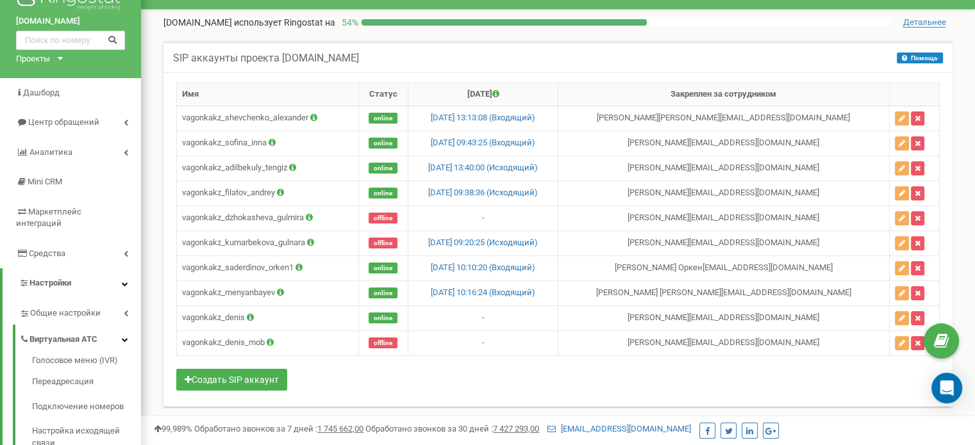
scroll to position [30, 0]
drag, startPoint x: 298, startPoint y: 335, endPoint x: 180, endPoint y: 331, distance: 118.0
click at [180, 331] on td "vagonkakz_denis_mob" at bounding box center [268, 342] width 182 height 25
copy td "vagonkakz_denis_mob"
click at [676, 374] on div "Имя Статус [DATE] Закреплен за сотрудником vagonkakz_shevchenko_alexander onlin…" at bounding box center [557, 237] width 763 height 311
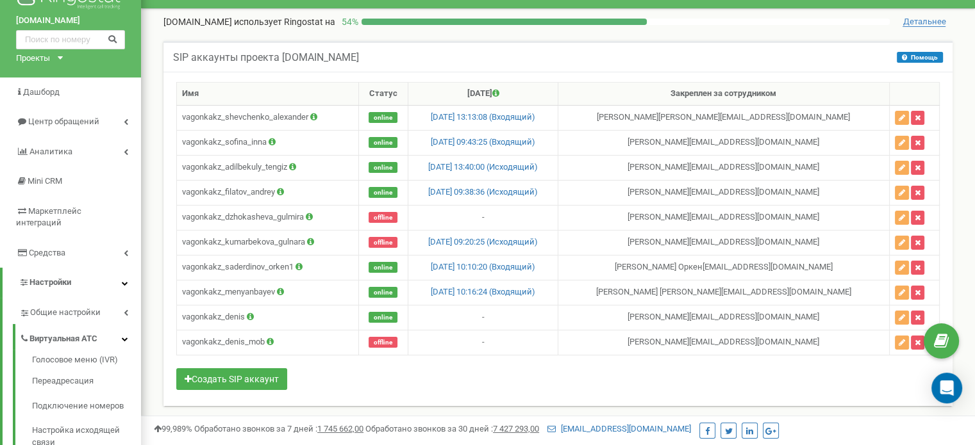
click at [791, 54] on div "SIP аккаунты проекта [DOMAIN_NAME] Помощь Помощь В данном разделе вы можете соз…" at bounding box center [557, 56] width 789 height 31
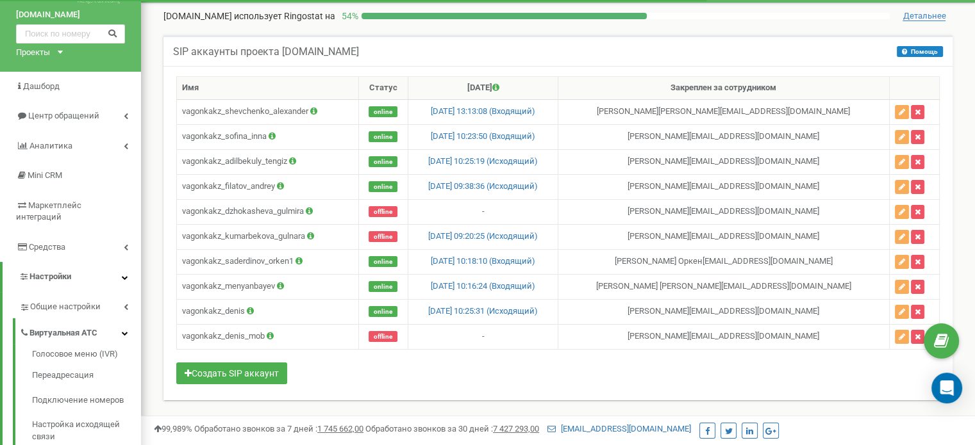
scroll to position [37, 0]
drag, startPoint x: 406, startPoint y: 248, endPoint x: 452, endPoint y: 361, distance: 122.5
click at [452, 361] on div "Имя Статус [DATE] Закреплен за сотрудником vagonkakz_shevchenko_alexander onlin…" at bounding box center [557, 231] width 763 height 311
click at [745, 51] on div "SIP аккаунты проекта [DOMAIN_NAME] Помощь Помощь В данном разделе вы можете соз…" at bounding box center [557, 50] width 789 height 31
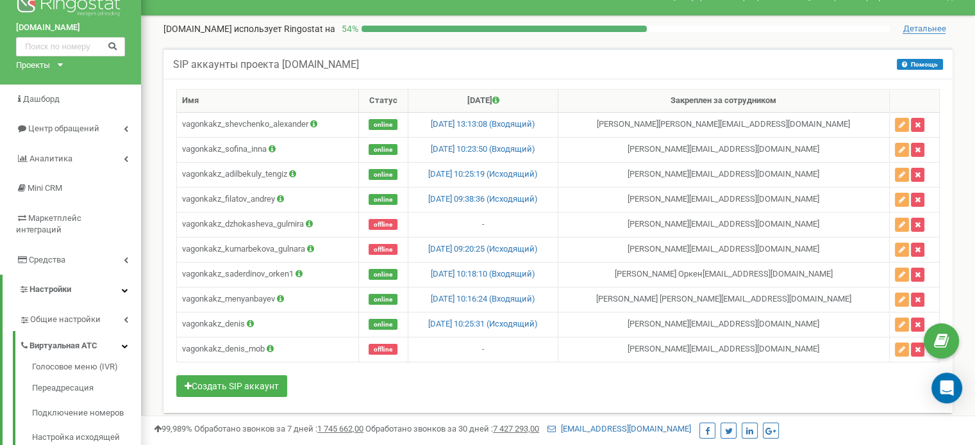
scroll to position [24, 0]
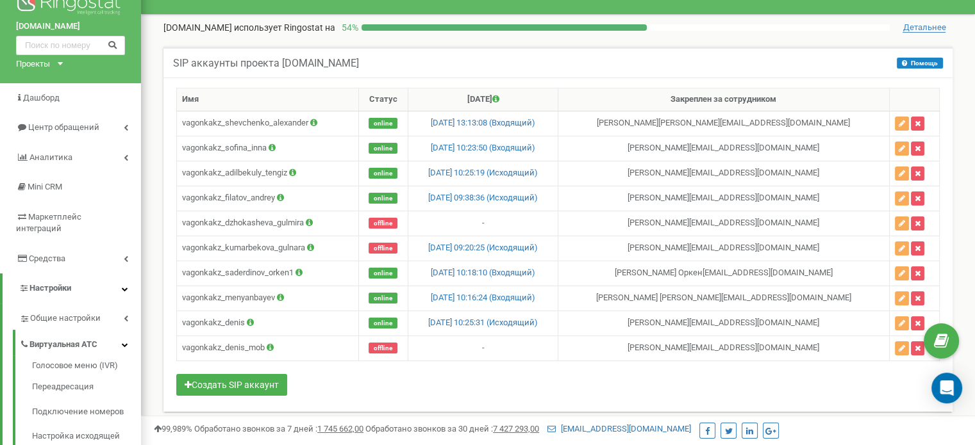
click at [743, 23] on div "[DOMAIN_NAME] использует Ringostat на 54 %" at bounding box center [526, 27] width 726 height 13
click at [791, 33] on div "[DOMAIN_NAME] использует Ringostat на 54 %" at bounding box center [526, 27] width 726 height 13
click at [750, 60] on div "SIP аккаунты проекта [DOMAIN_NAME] Помощь Помощь В данном разделе вы можете соз…" at bounding box center [557, 62] width 789 height 31
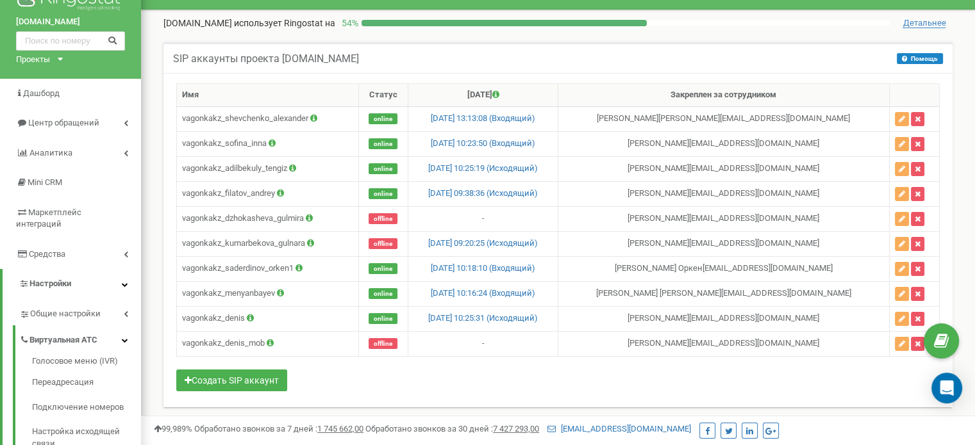
scroll to position [26, 0]
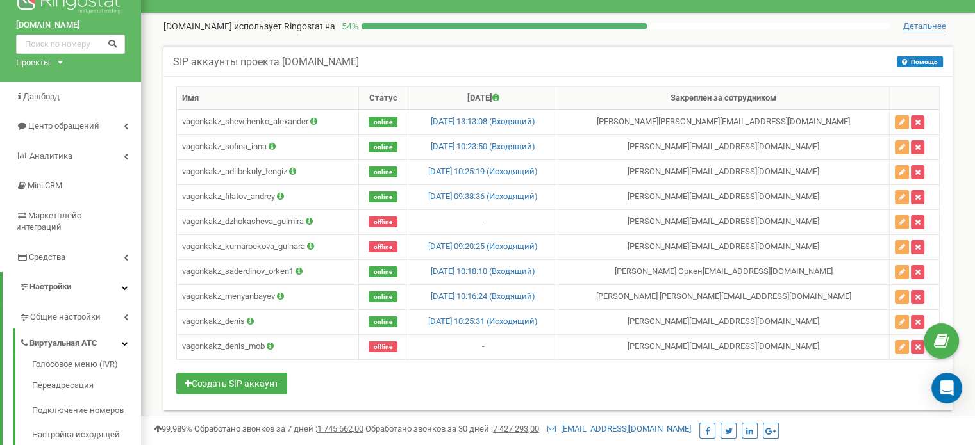
click at [724, 54] on div "SIP аккаунты проекта vagonka.kz Помощь Помощь В данном разделе вы можете создав…" at bounding box center [557, 61] width 789 height 31
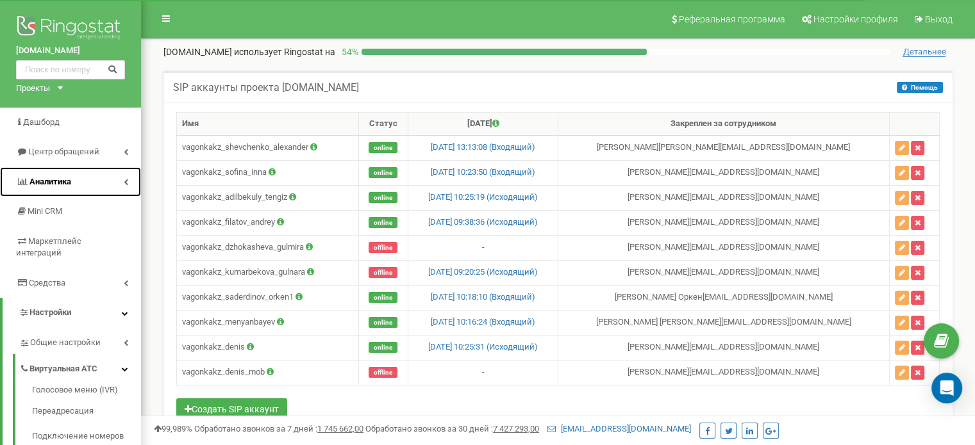
click at [103, 179] on link "Аналитика" at bounding box center [70, 182] width 141 height 30
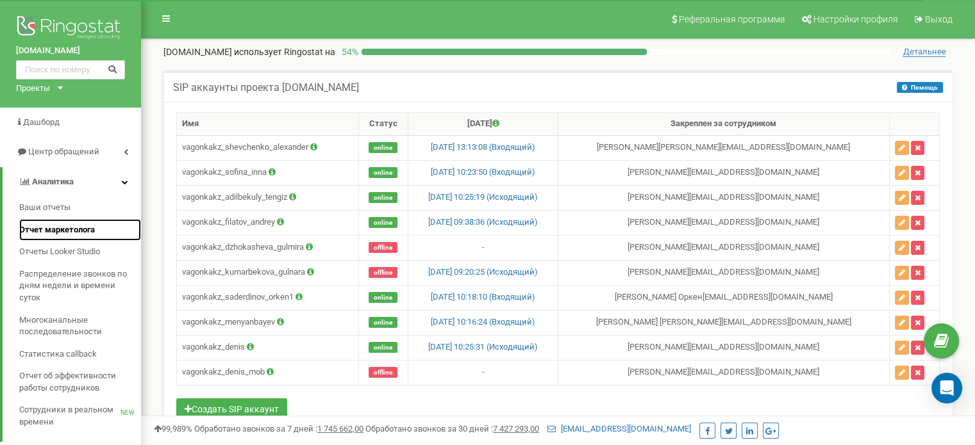
click at [74, 233] on span "Отчет маркетолога" at bounding box center [57, 230] width 76 height 12
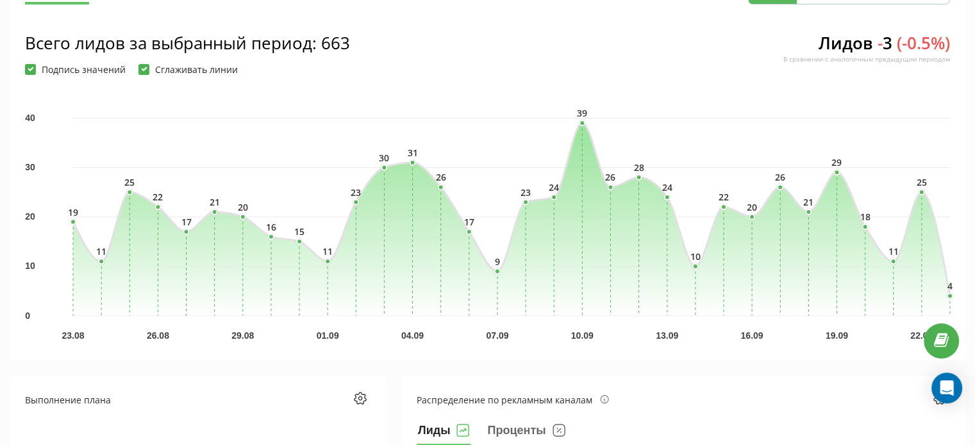
scroll to position [177, 0]
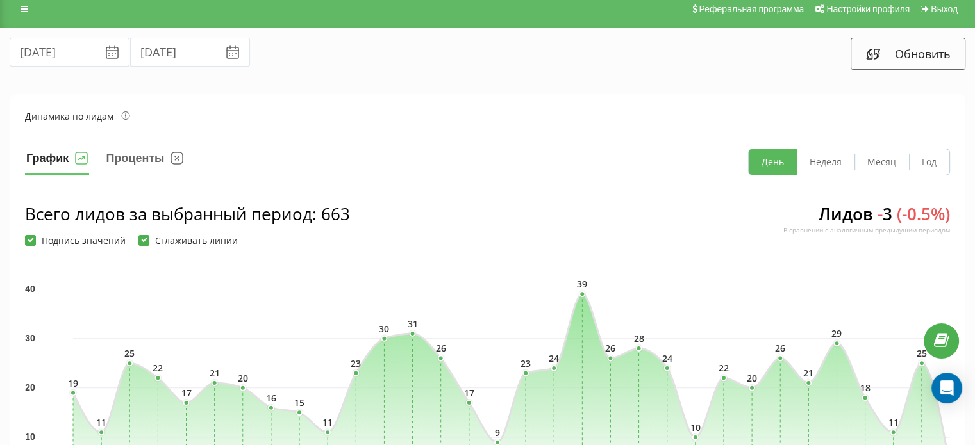
scroll to position [3, 0]
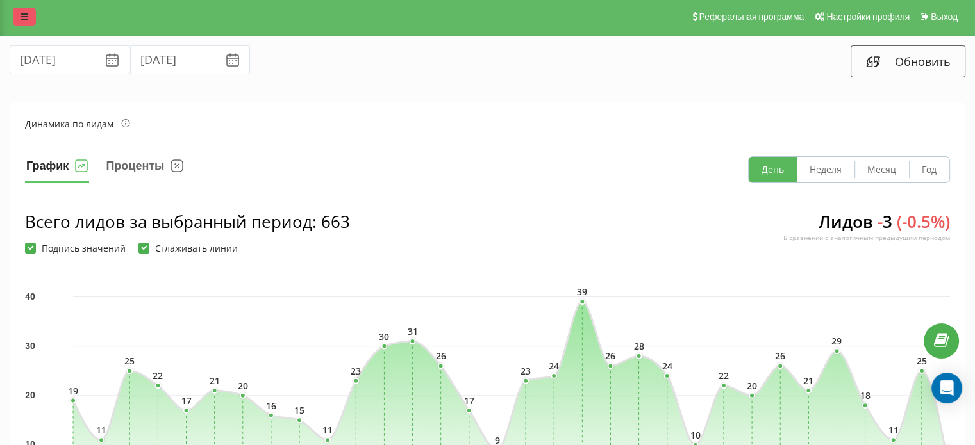
click at [21, 19] on icon at bounding box center [25, 16] width 8 height 9
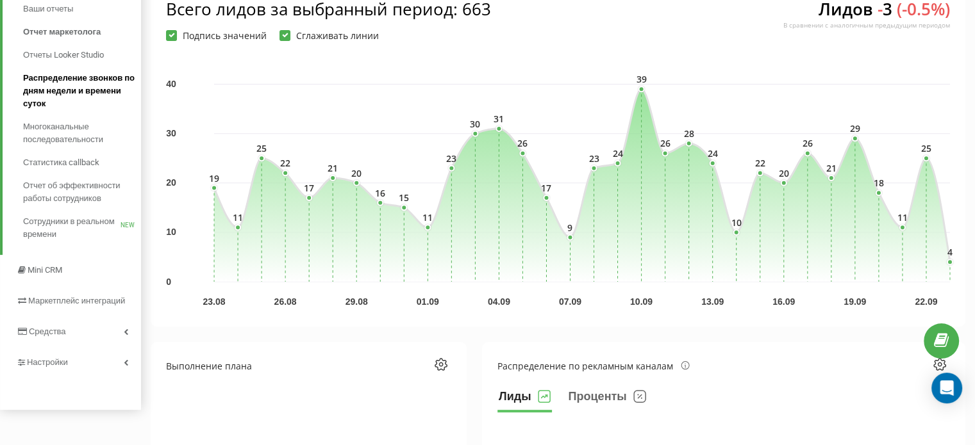
scroll to position [223, 0]
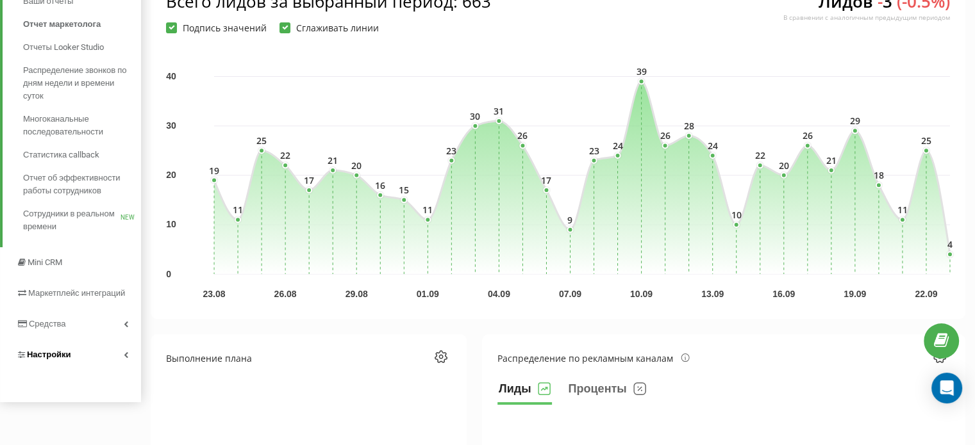
click at [84, 358] on link "Настройки" at bounding box center [70, 355] width 141 height 31
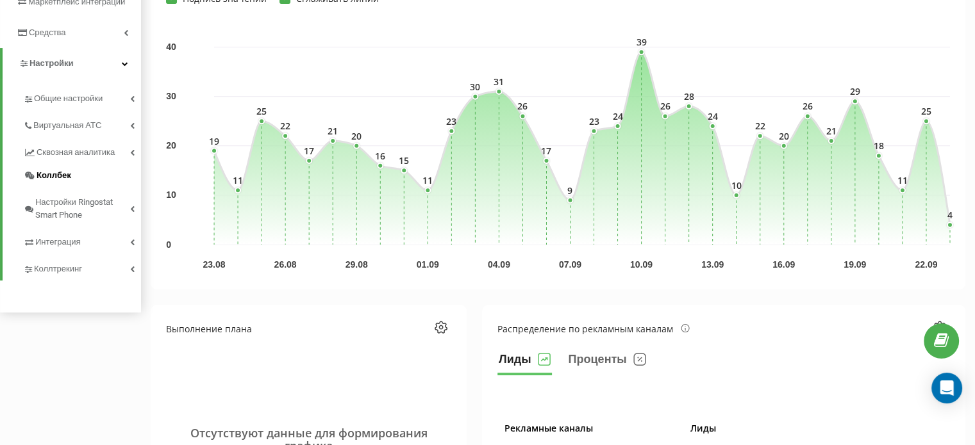
scroll to position [49, 0]
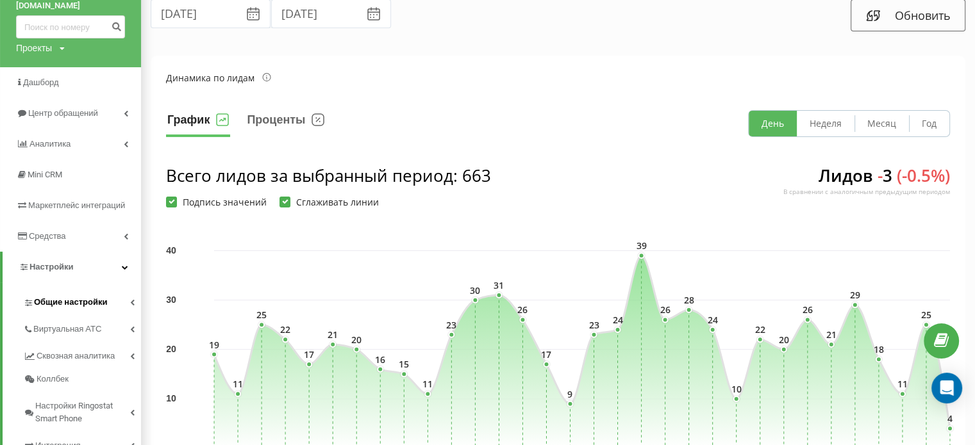
click at [79, 308] on span "Общие настройки" at bounding box center [70, 302] width 73 height 13
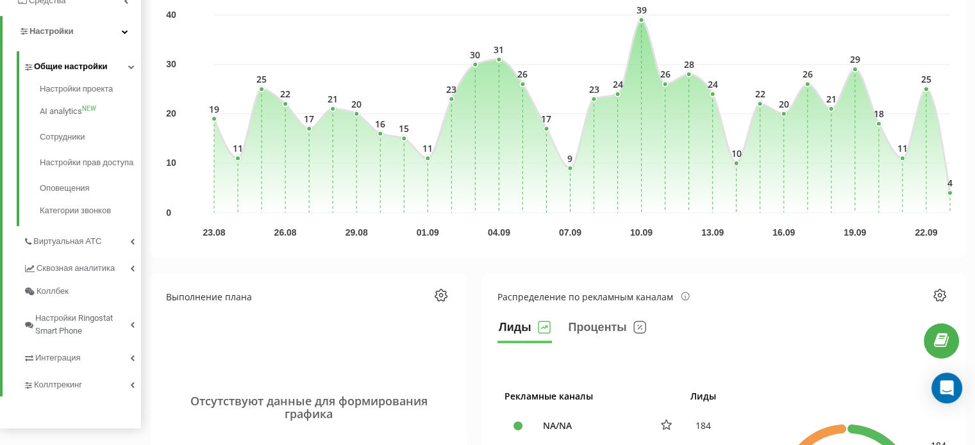
scroll to position [289, 0]
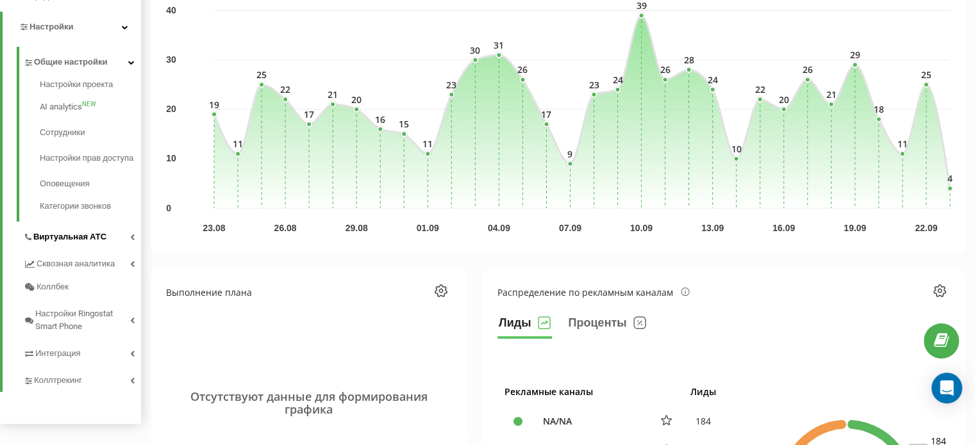
click at [99, 244] on span "Виртуальная АТС" at bounding box center [69, 237] width 73 height 13
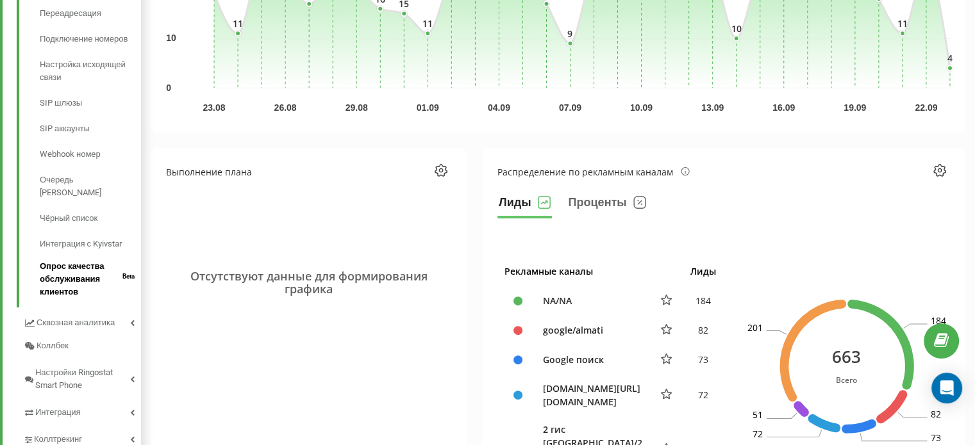
scroll to position [384, 0]
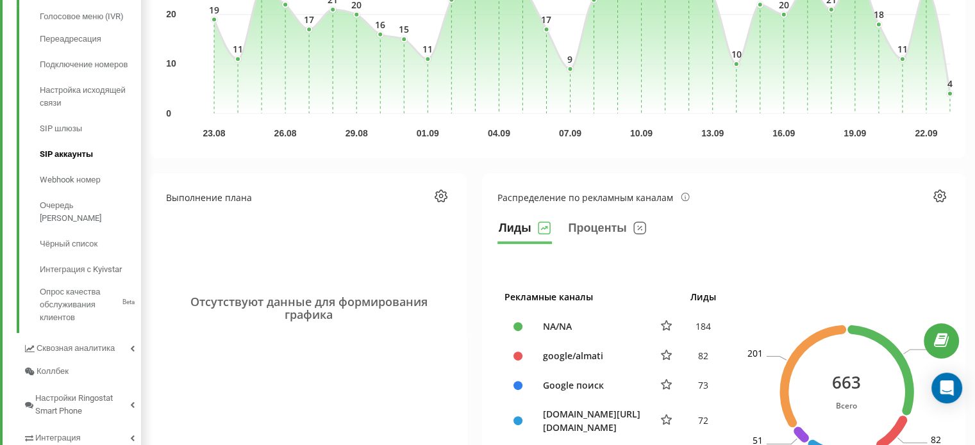
click at [64, 153] on span "SIP аккаунты" at bounding box center [66, 154] width 53 height 13
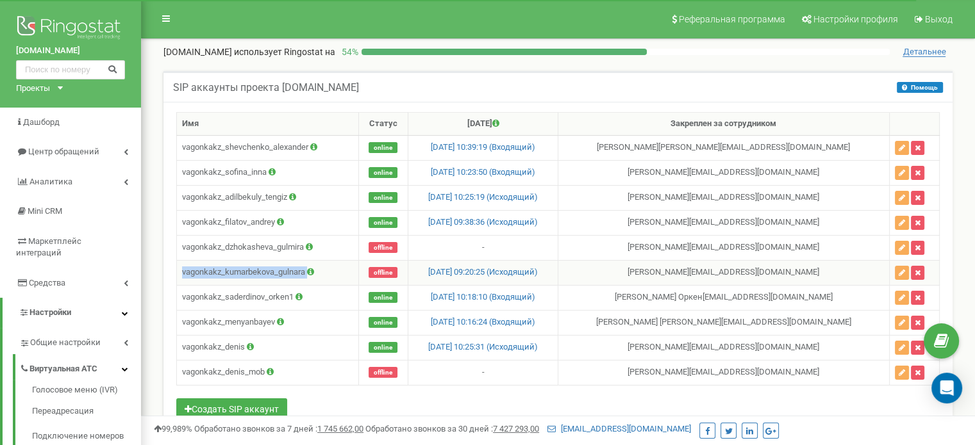
drag, startPoint x: 333, startPoint y: 272, endPoint x: 178, endPoint y: 274, distance: 155.1
click at [178, 274] on td "vagonkakz_kumarbekova_gulnara" at bounding box center [268, 272] width 182 height 25
copy td "vagonkakz_kumarbekova_gulnara"
click at [898, 269] on icon "button" at bounding box center [901, 273] width 6 height 8
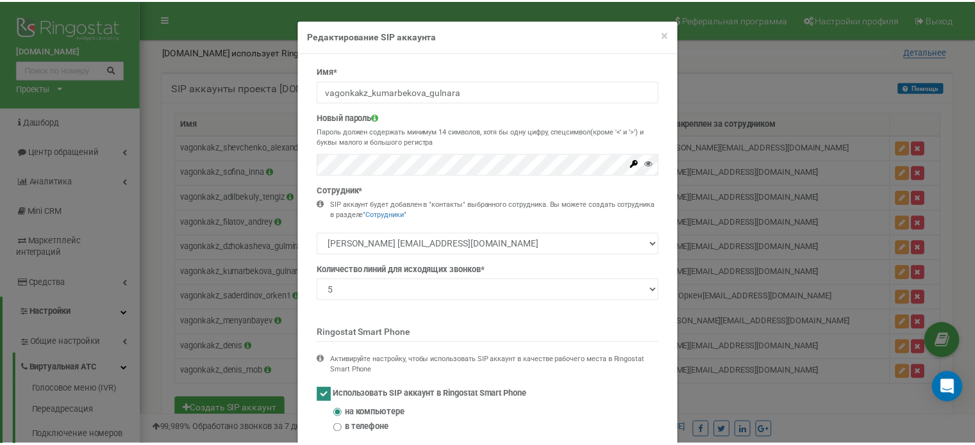
scroll to position [79, 0]
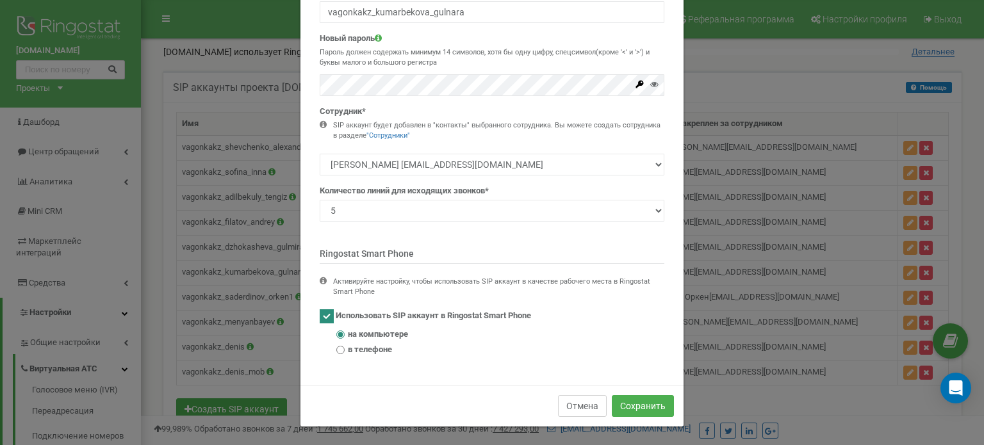
click at [580, 409] on button "Отмена" at bounding box center [582, 406] width 49 height 22
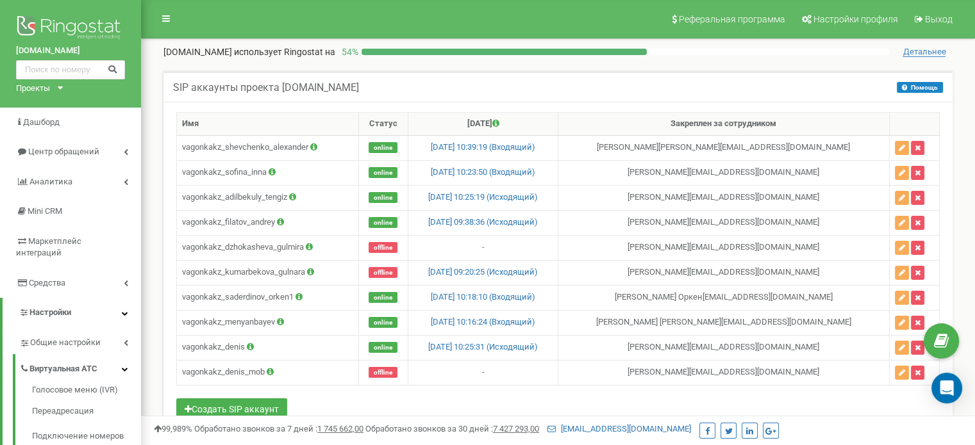
click at [818, 54] on div at bounding box center [625, 52] width 528 height 6
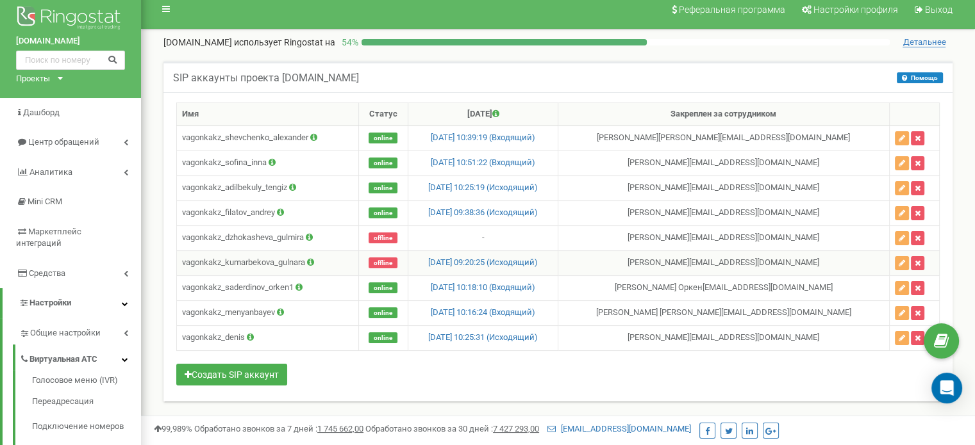
scroll to position [9, 0]
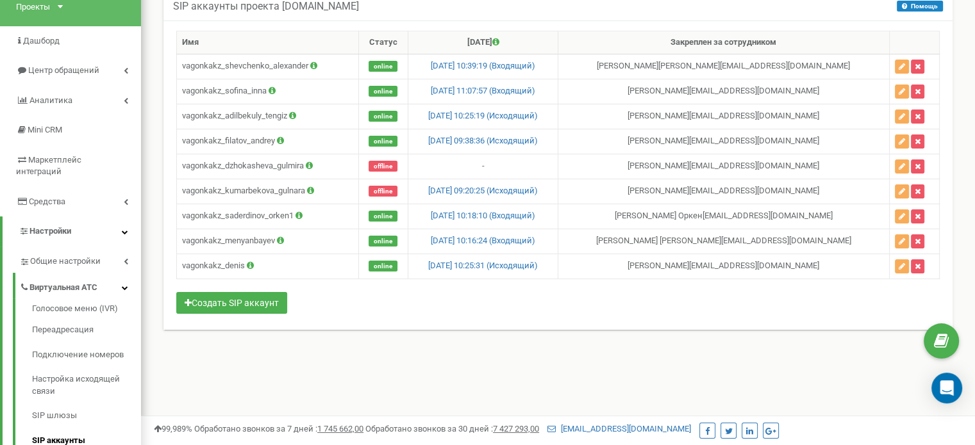
scroll to position [81, 0]
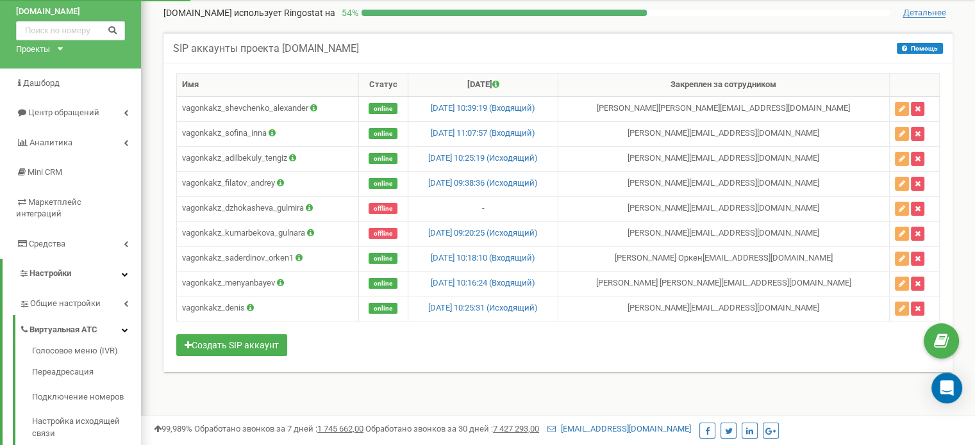
scroll to position [38, 0]
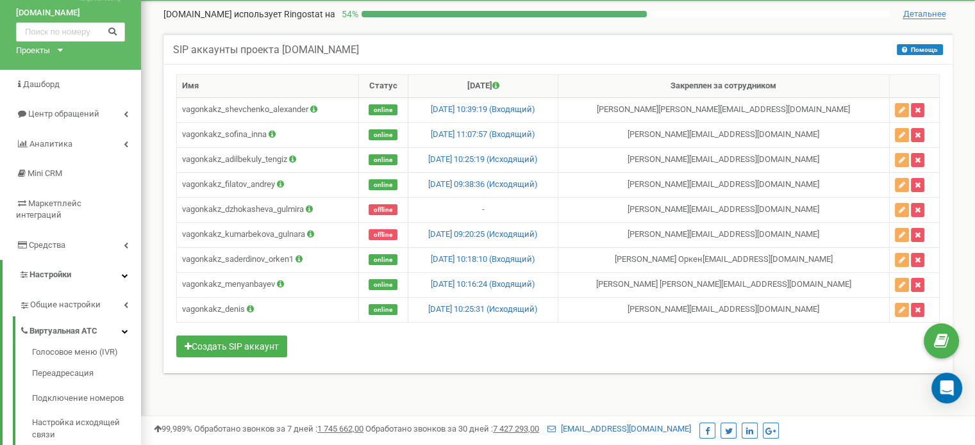
click at [149, 107] on div "Реферальная программа Настройки профиля Выход [DOMAIN_NAME] использует Ringosta…" at bounding box center [558, 346] width 834 height 769
click at [269, 391] on div "SIP аккаунты проекта [DOMAIN_NAME] Помощь Помощь В данном разделе вы можете соз…" at bounding box center [558, 218] width 815 height 395
click at [898, 108] on icon "button" at bounding box center [901, 110] width 6 height 8
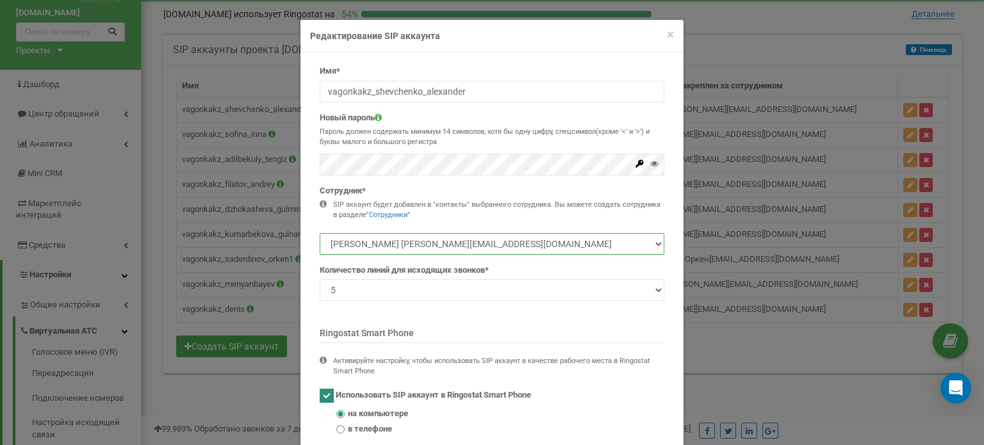
click at [654, 244] on select "Софина Инна [EMAIL_ADDRESS][DOMAIN_NAME] [PERSON_NAME] Оркен [EMAIL_ADDRESS][DO…" at bounding box center [492, 244] width 345 height 22
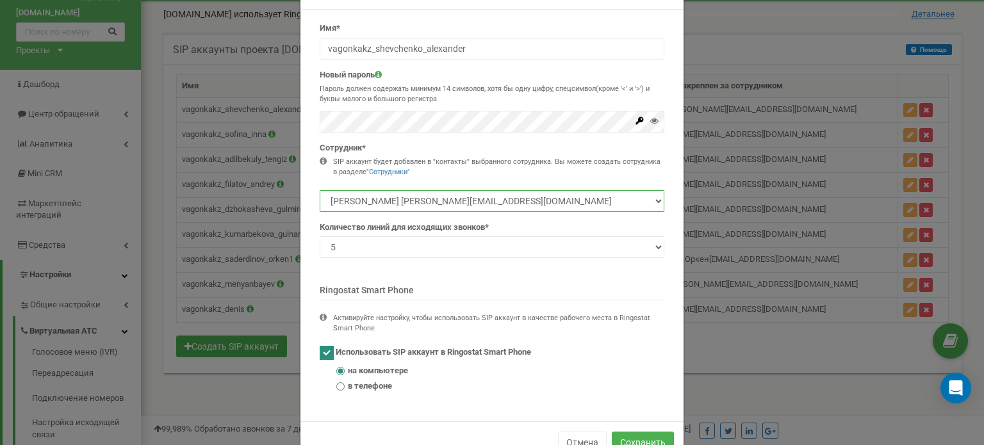
scroll to position [79, 0]
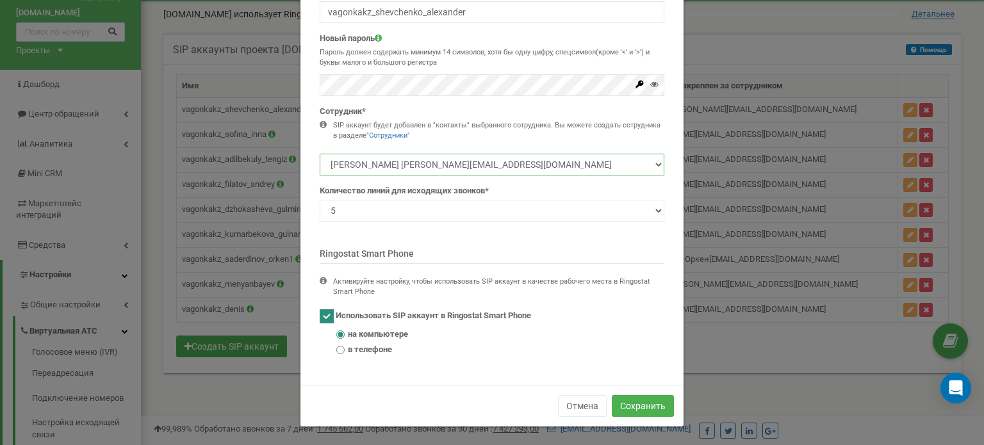
click at [619, 158] on select "Софина Инна [EMAIL_ADDRESS][DOMAIN_NAME] [PERSON_NAME] Оркен [EMAIL_ADDRESS][DO…" at bounding box center [492, 165] width 345 height 22
select select "320869"
click at [320, 154] on select "Софина Инна [EMAIL_ADDRESS][DOMAIN_NAME] [PERSON_NAME] Оркен [EMAIL_ADDRESS][DO…" at bounding box center [492, 165] width 345 height 22
click at [644, 408] on button "Сохранить" at bounding box center [643, 406] width 62 height 22
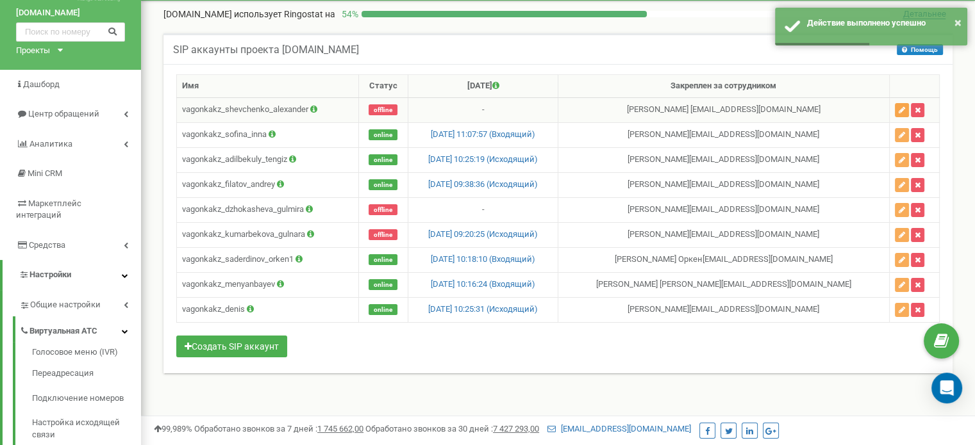
click at [902, 108] on icon "button" at bounding box center [901, 110] width 6 height 8
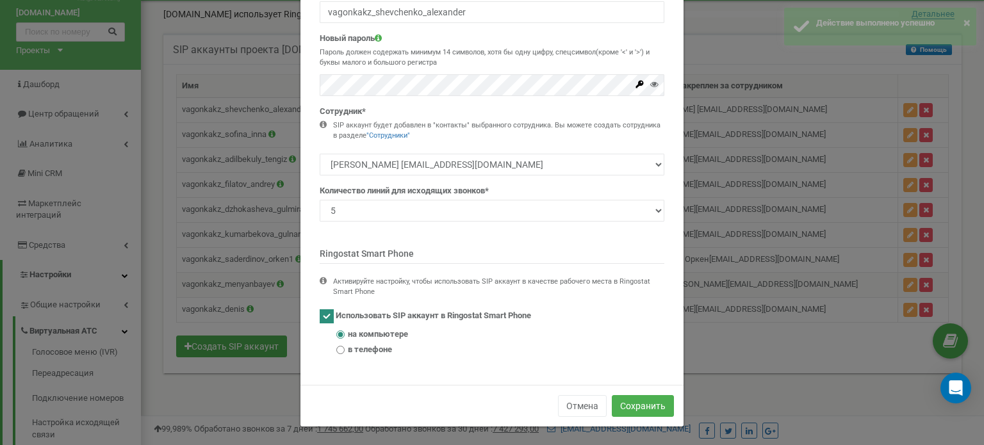
scroll to position [0, 0]
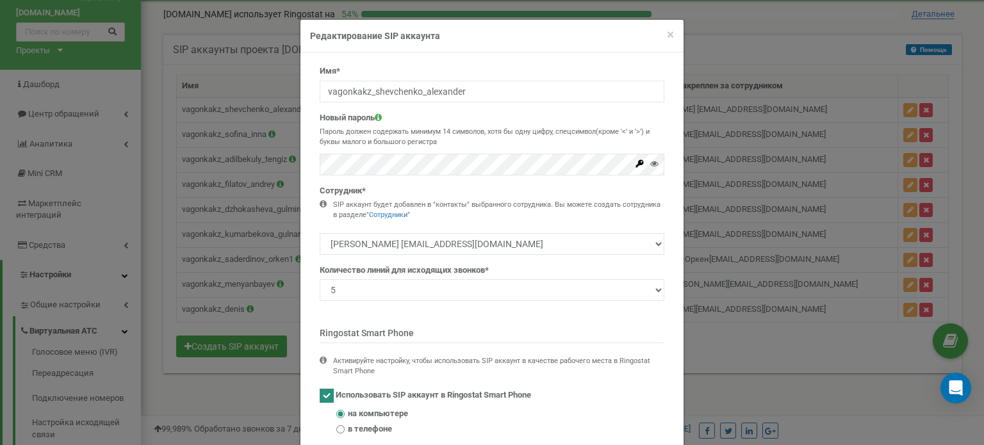
click at [326, 398] on ins at bounding box center [327, 396] width 14 height 14
checkbox input "false"
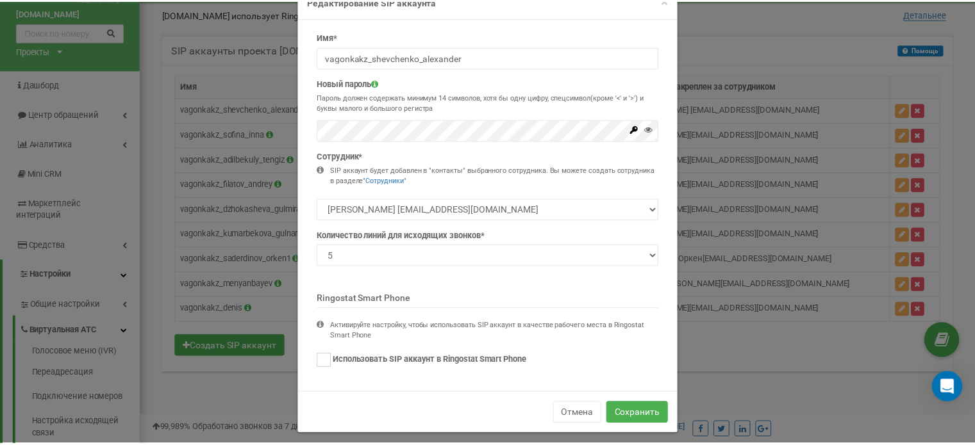
scroll to position [43, 0]
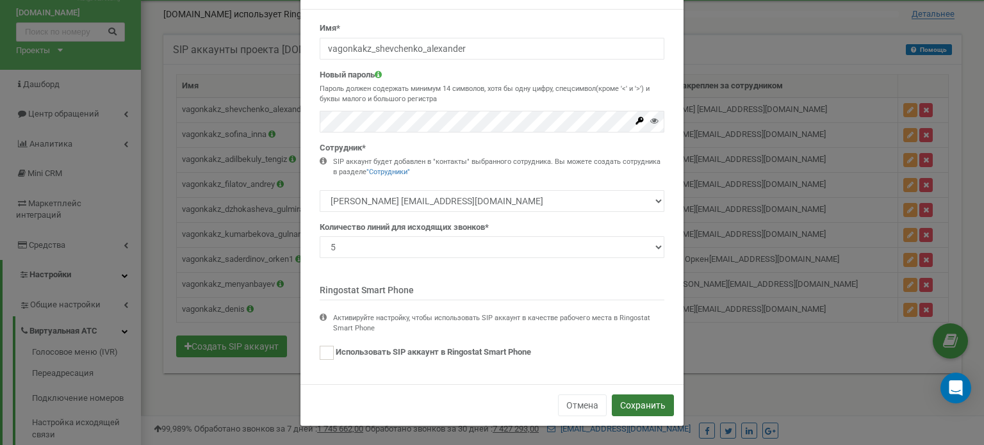
click at [647, 406] on button "Сохранить" at bounding box center [643, 406] width 62 height 22
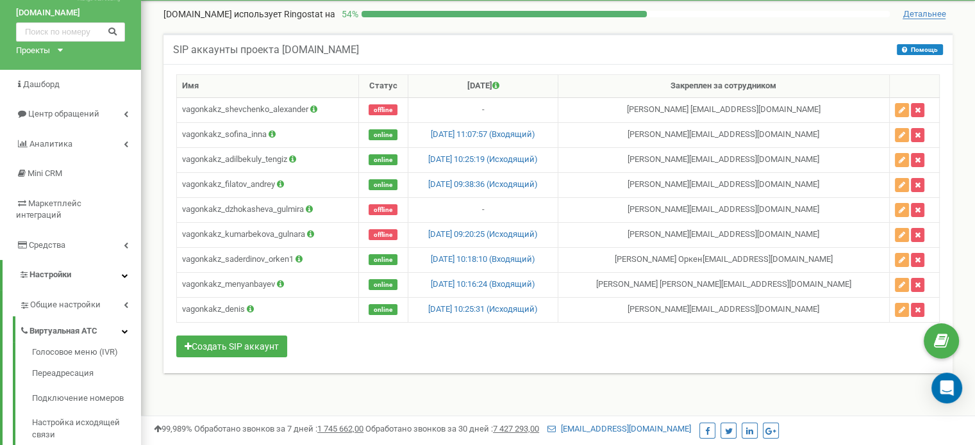
click at [749, 40] on div "SIP аккаунты проекта [DOMAIN_NAME] Помощь Помощь В данном разделе вы можете соз…" at bounding box center [557, 48] width 789 height 31
